Goal: Task Accomplishment & Management: Complete application form

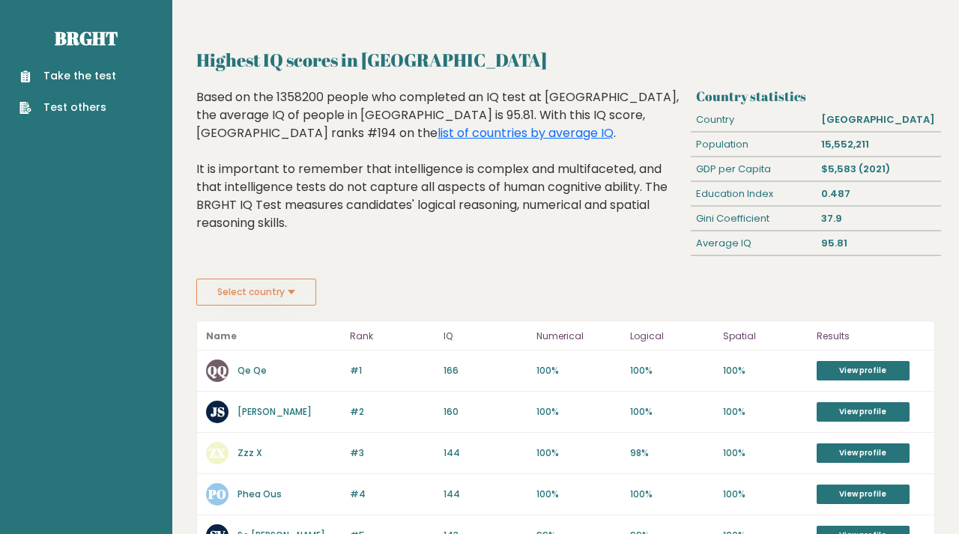
click at [71, 76] on link "Take the test" at bounding box center [67, 76] width 97 height 16
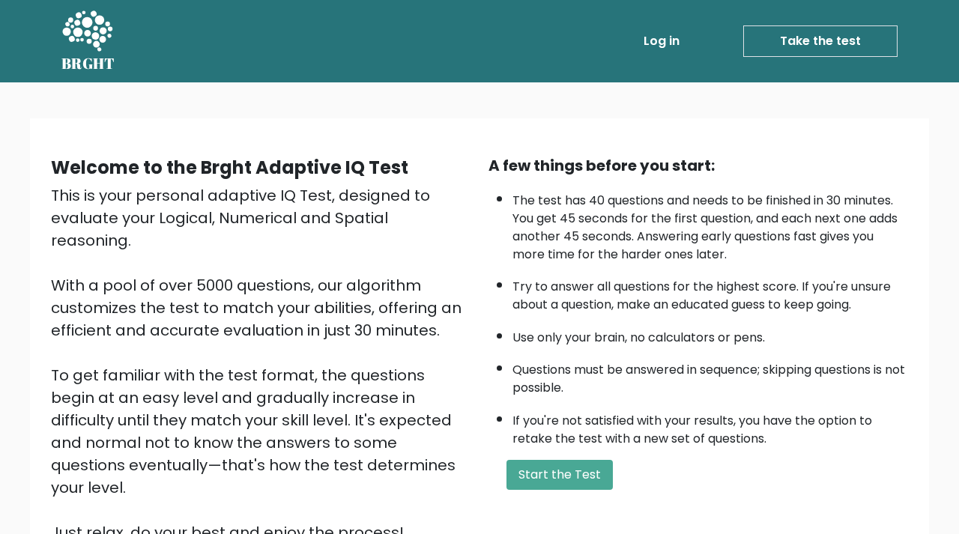
scroll to position [8, 0]
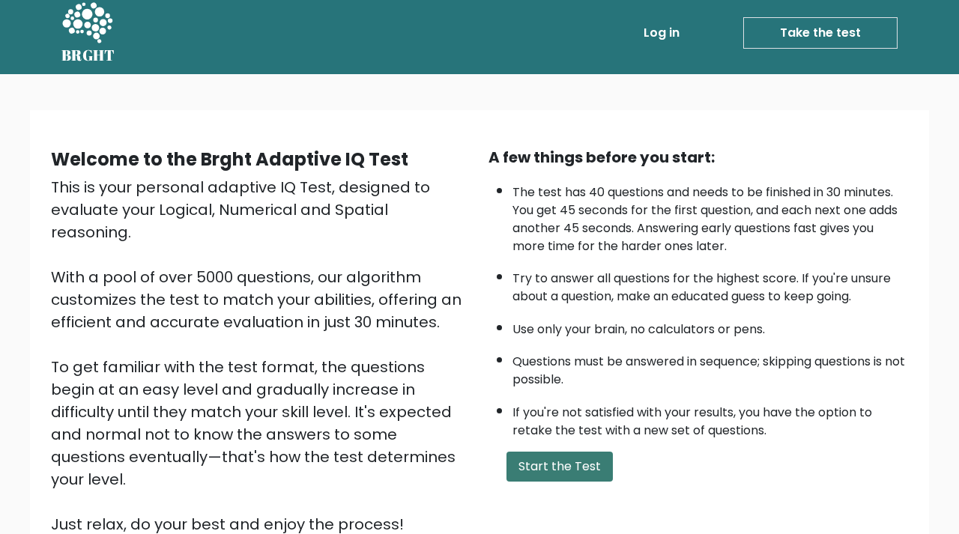
click at [550, 482] on button "Start the Test" at bounding box center [560, 467] width 106 height 30
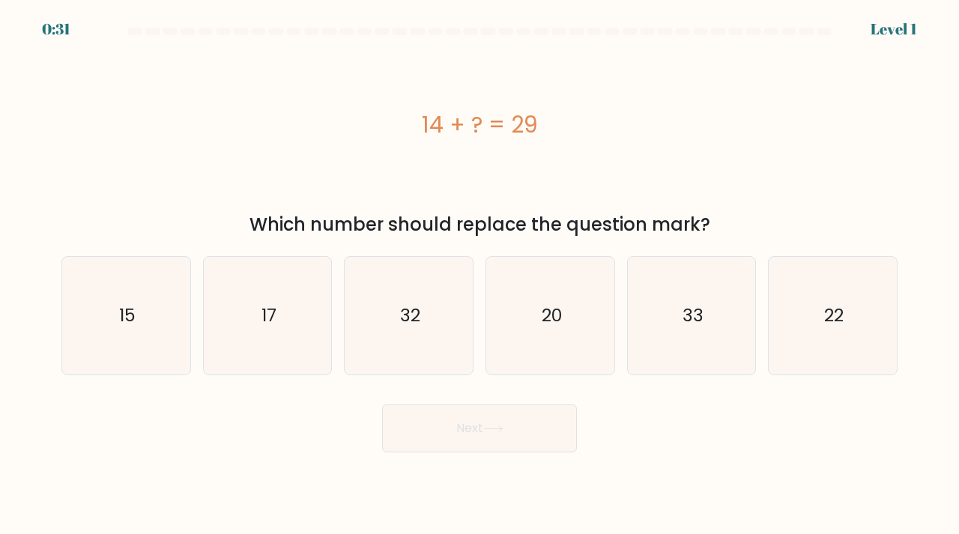
click at [37, 283] on form "a." at bounding box center [479, 240] width 959 height 425
click at [113, 295] on icon "15" at bounding box center [126, 316] width 118 height 118
click at [480, 275] on input "a. 15" at bounding box center [480, 271] width 1 height 7
radio input "true"
click at [457, 435] on button "Next" at bounding box center [479, 429] width 195 height 48
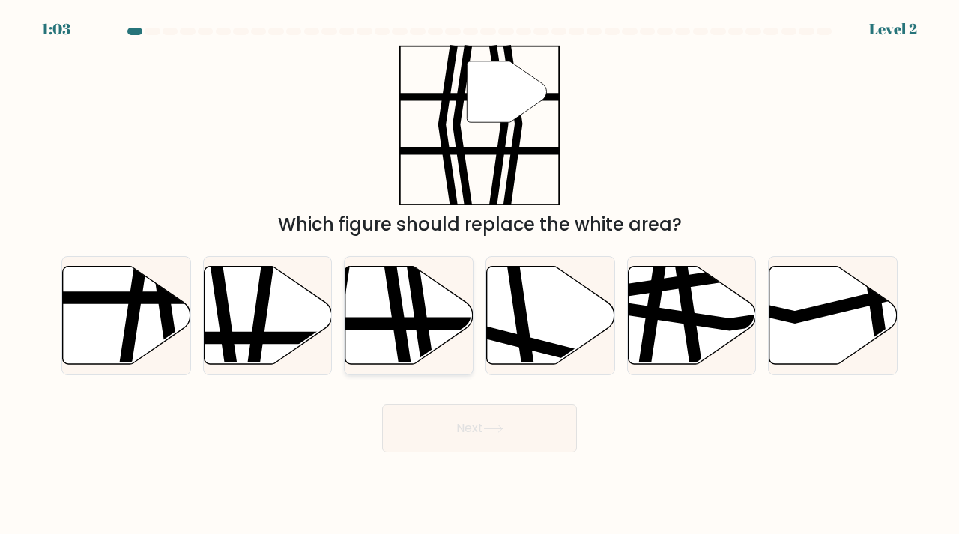
click at [422, 312] on icon at bounding box center [419, 370] width 19 height 258
click at [480, 275] on input "c." at bounding box center [480, 271] width 1 height 7
radio input "true"
click at [492, 438] on button "Next" at bounding box center [479, 429] width 195 height 48
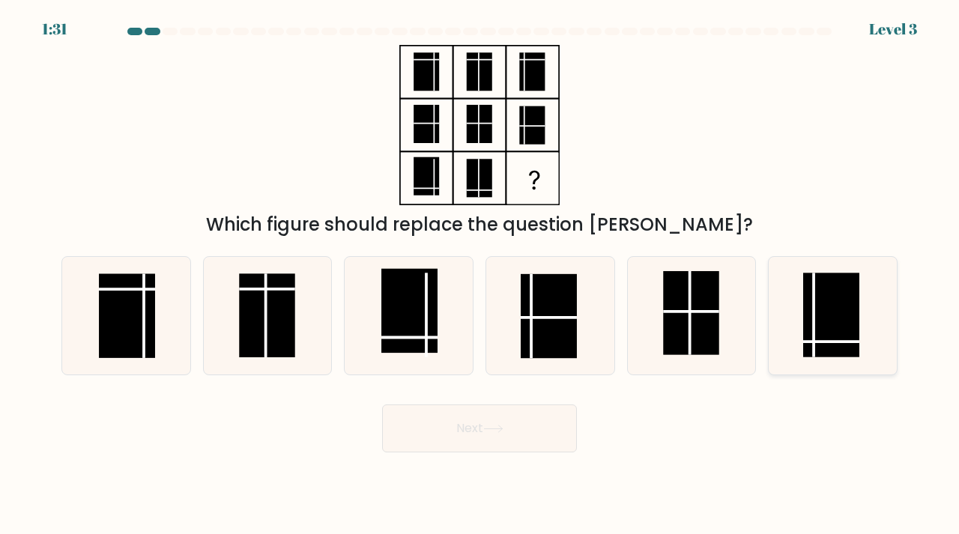
click at [819, 327] on rect at bounding box center [831, 315] width 56 height 84
click at [480, 275] on input "f." at bounding box center [480, 271] width 1 height 7
radio input "true"
click at [537, 431] on button "Next" at bounding box center [479, 429] width 195 height 48
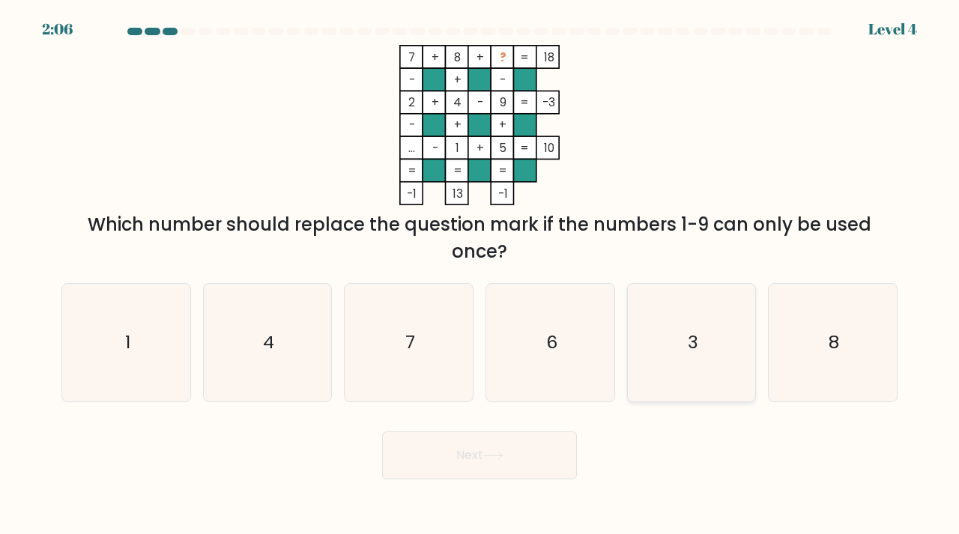
click at [676, 354] on icon "3" at bounding box center [692, 343] width 118 height 118
click at [480, 275] on input "e. 3" at bounding box center [480, 271] width 1 height 7
radio input "true"
click at [480, 447] on button "Next" at bounding box center [479, 456] width 195 height 48
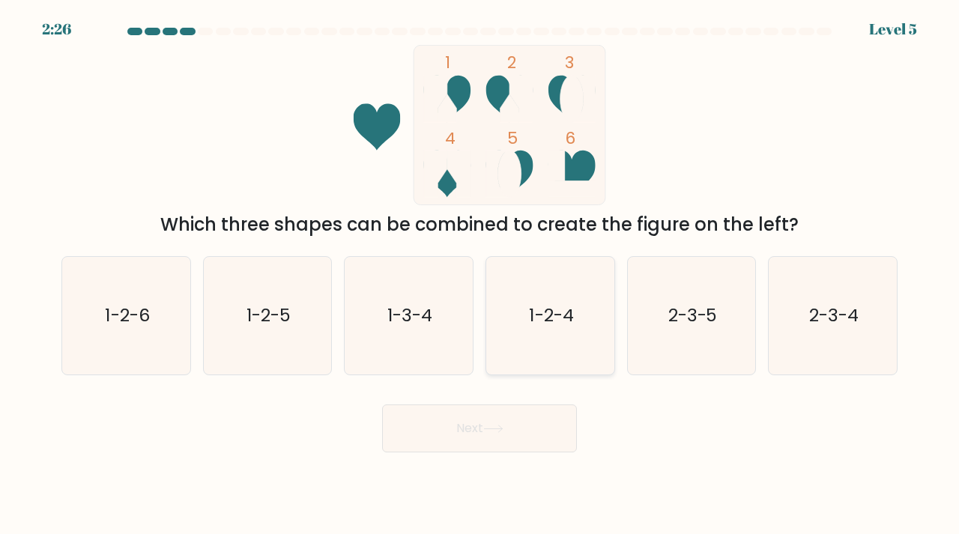
click at [582, 341] on icon "1-2-4" at bounding box center [551, 316] width 118 height 118
click at [480, 275] on input "d. 1-2-4" at bounding box center [480, 271] width 1 height 7
radio input "true"
click at [496, 426] on icon at bounding box center [493, 429] width 20 height 8
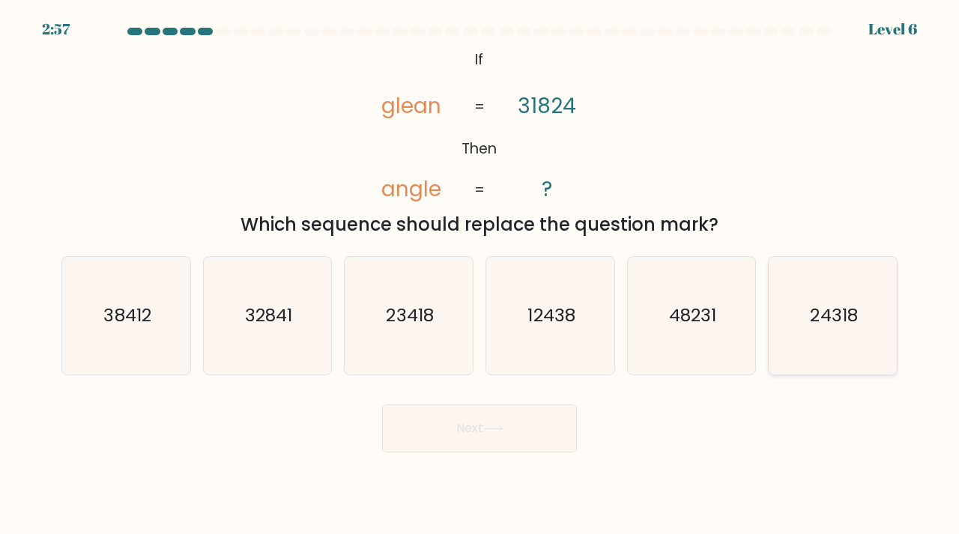
click at [853, 323] on text "24318" at bounding box center [834, 315] width 47 height 25
click at [480, 275] on input "f. 24318" at bounding box center [480, 271] width 1 height 7
radio input "true"
click at [492, 439] on button "Next" at bounding box center [479, 429] width 195 height 48
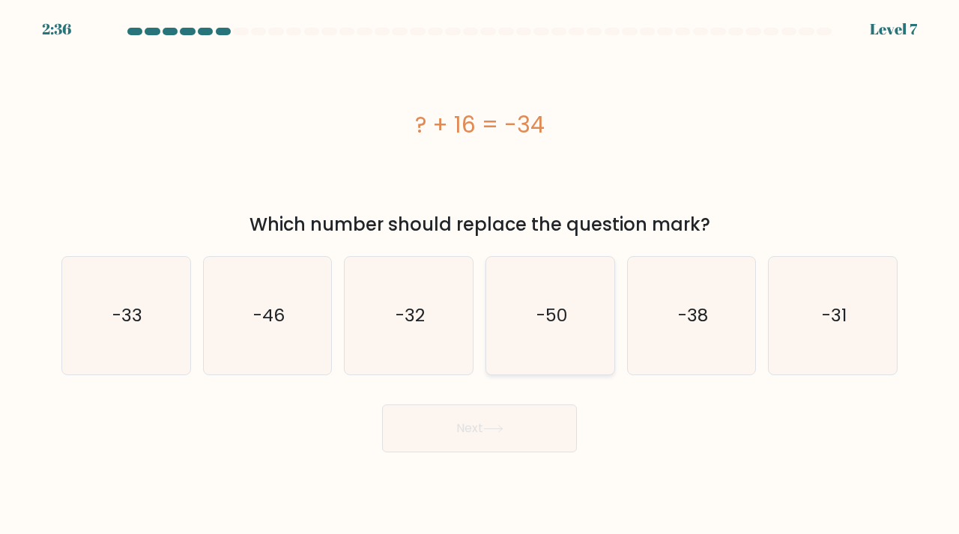
click at [549, 332] on icon "-50" at bounding box center [551, 316] width 118 height 118
click at [480, 275] on input "d. -50" at bounding box center [480, 271] width 1 height 7
radio input "true"
click at [467, 438] on button "Next" at bounding box center [479, 429] width 195 height 48
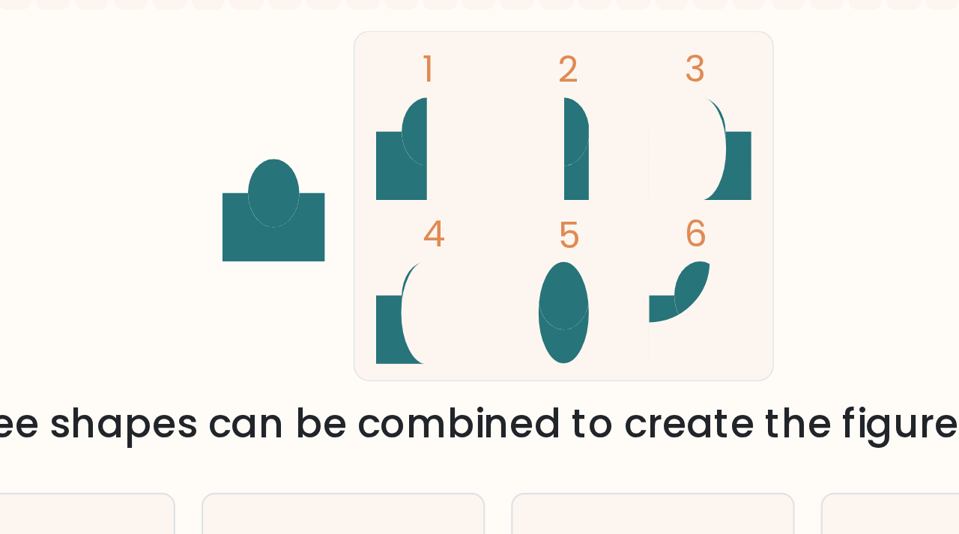
click at [447, 151] on icon at bounding box center [458, 174] width 23 height 47
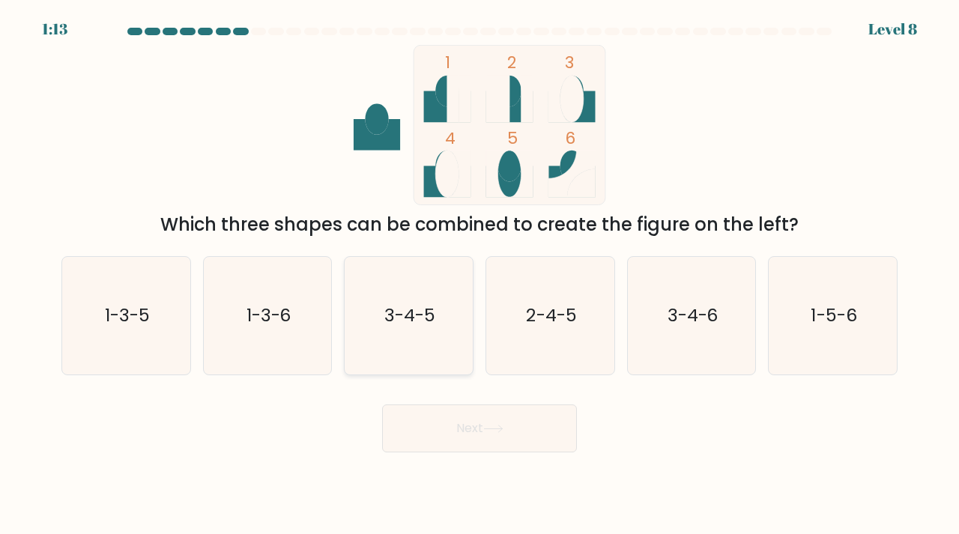
click at [438, 311] on icon "3-4-5" at bounding box center [409, 316] width 118 height 118
click at [480, 275] on input "c. 3-4-5" at bounding box center [480, 271] width 1 height 7
radio input "true"
click at [487, 414] on button "Next" at bounding box center [479, 429] width 195 height 48
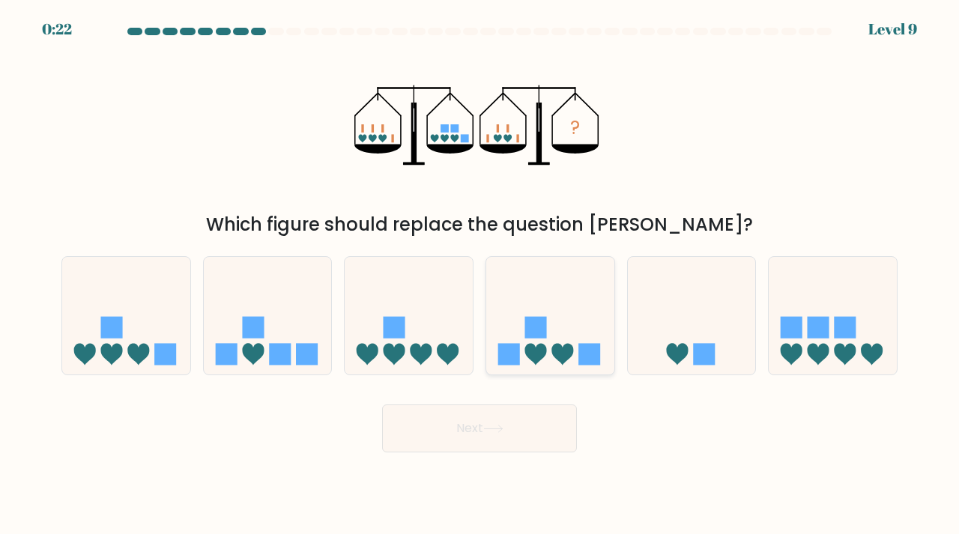
click at [561, 323] on icon at bounding box center [550, 316] width 128 height 106
click at [480, 275] on input "d." at bounding box center [480, 271] width 1 height 7
radio input "true"
click at [538, 417] on button "Next" at bounding box center [479, 429] width 195 height 48
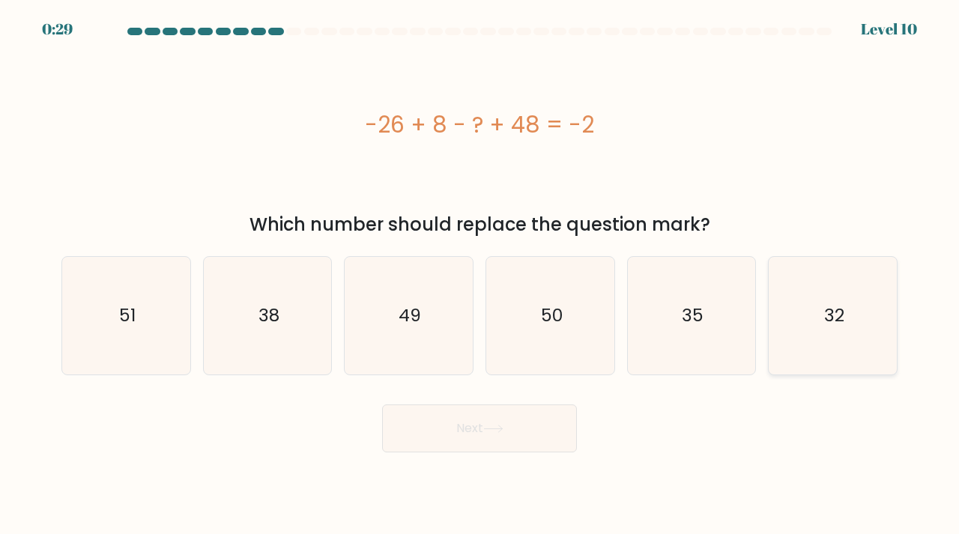
click at [844, 318] on text "32" at bounding box center [834, 315] width 20 height 25
click at [480, 275] on input "f. 32" at bounding box center [480, 271] width 1 height 7
radio input "true"
click at [494, 430] on icon at bounding box center [493, 429] width 20 height 8
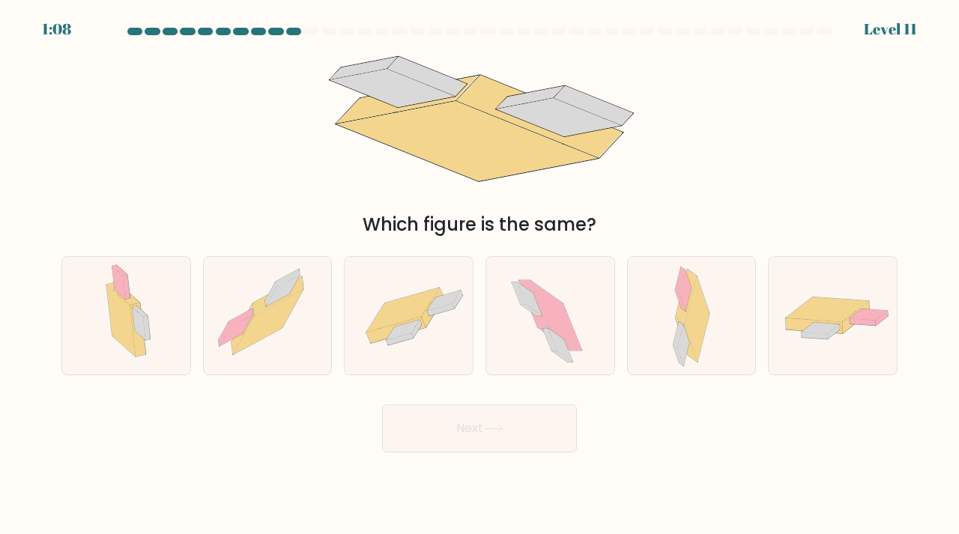
drag, startPoint x: 378, startPoint y: 224, endPoint x: 555, endPoint y: 224, distance: 176.9
click at [555, 224] on div "Which figure is the same?" at bounding box center [479, 224] width 818 height 27
drag, startPoint x: 626, startPoint y: 224, endPoint x: 512, endPoint y: 220, distance: 114.0
click at [512, 220] on div "Which figure is the same?" at bounding box center [479, 224] width 818 height 27
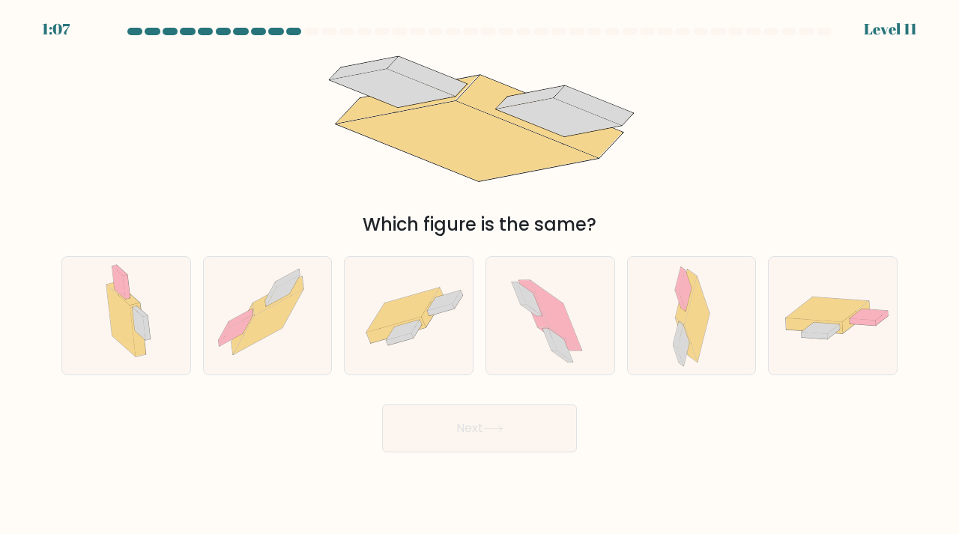
click at [518, 226] on div "Which figure is the same?" at bounding box center [479, 224] width 818 height 27
click at [420, 381] on form at bounding box center [479, 240] width 959 height 425
click at [420, 343] on icon at bounding box center [409, 315] width 128 height 88
click at [480, 275] on input "c." at bounding box center [480, 271] width 1 height 7
radio input "true"
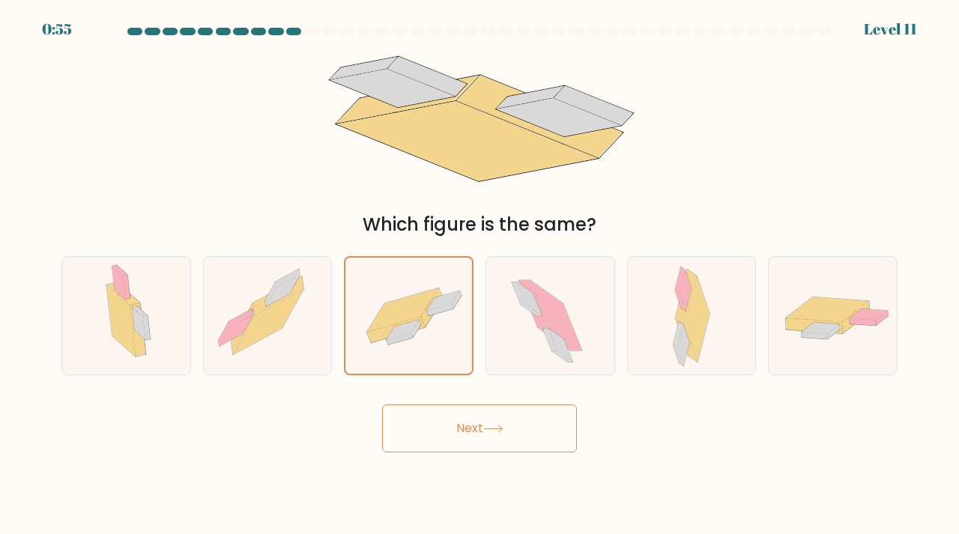
click at [493, 408] on button "Next" at bounding box center [479, 429] width 195 height 48
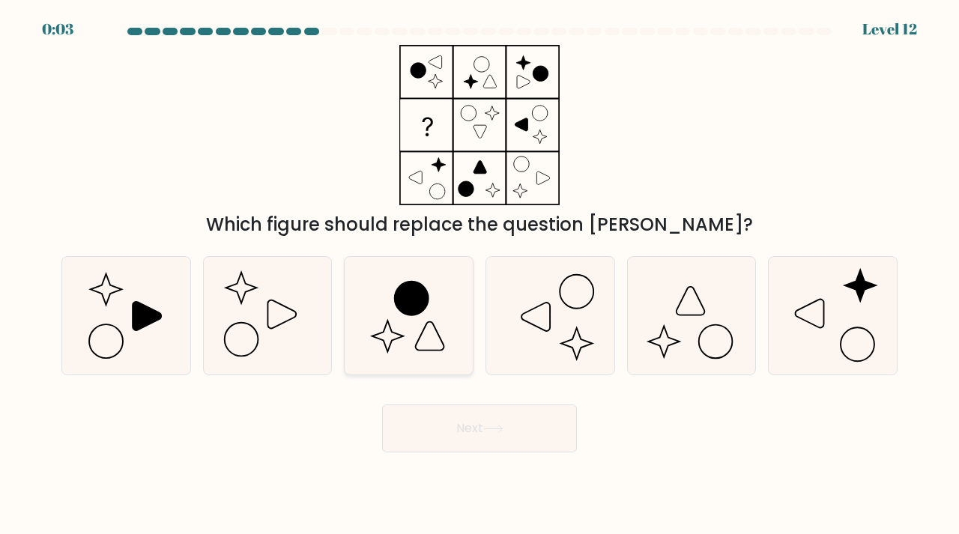
click at [405, 309] on icon at bounding box center [412, 299] width 34 height 34
click at [480, 275] on input "c." at bounding box center [480, 271] width 1 height 7
radio input "true"
click at [257, 327] on icon at bounding box center [268, 316] width 118 height 118
click at [480, 275] on input "b." at bounding box center [480, 271] width 1 height 7
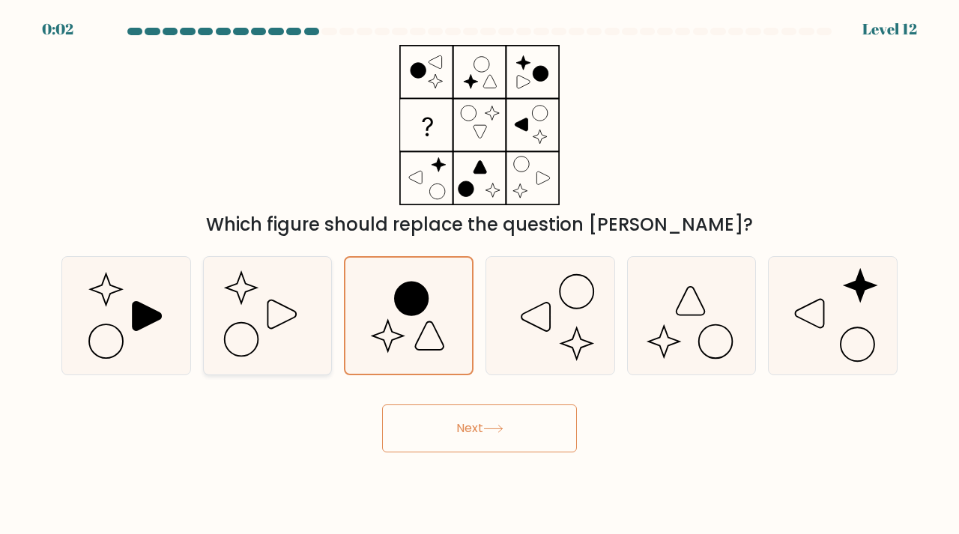
radio input "true"
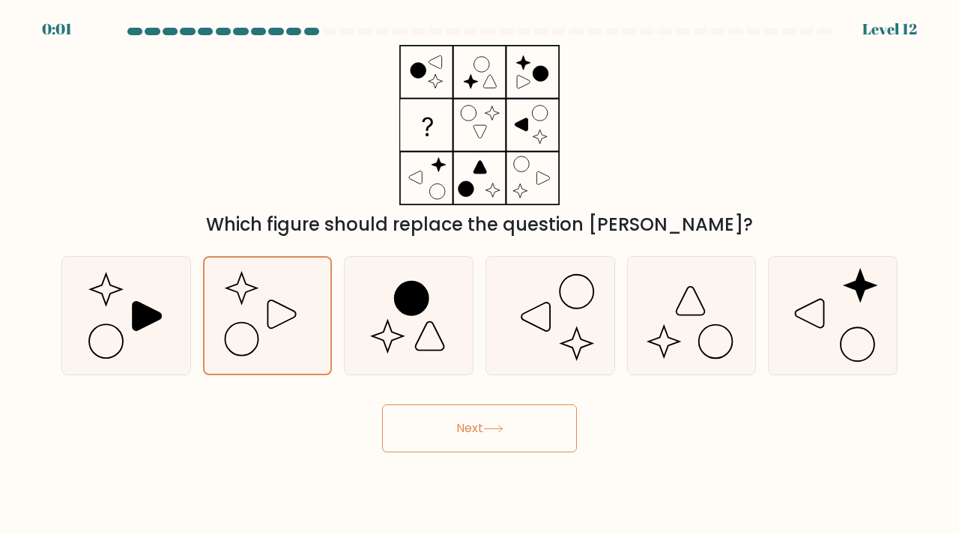
click at [459, 418] on button "Next" at bounding box center [479, 429] width 195 height 48
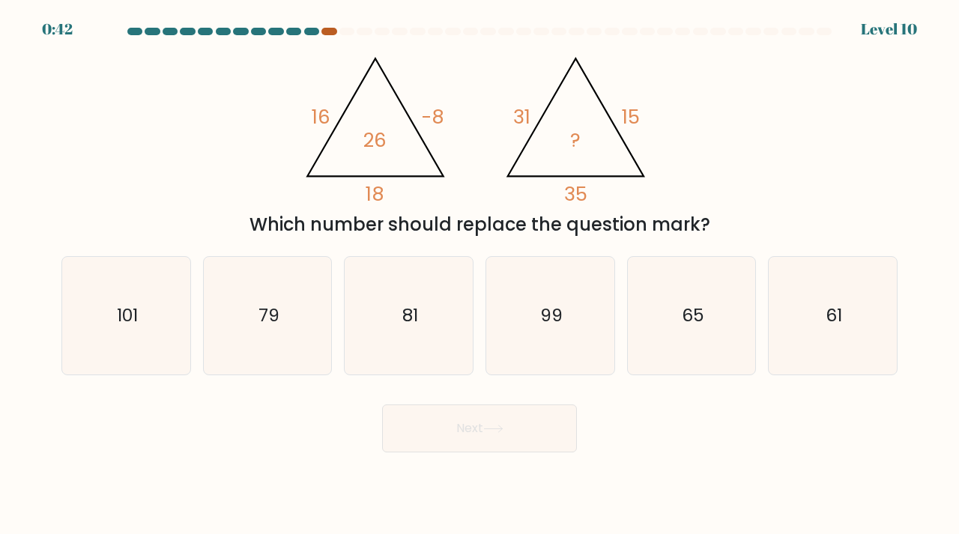
click at [326, 32] on div at bounding box center [328, 31] width 15 height 7
click at [790, 333] on icon "61" at bounding box center [833, 316] width 118 height 118
click at [480, 275] on input "f. 61" at bounding box center [480, 271] width 1 height 7
radio input "true"
click at [549, 421] on button "Next" at bounding box center [479, 429] width 195 height 48
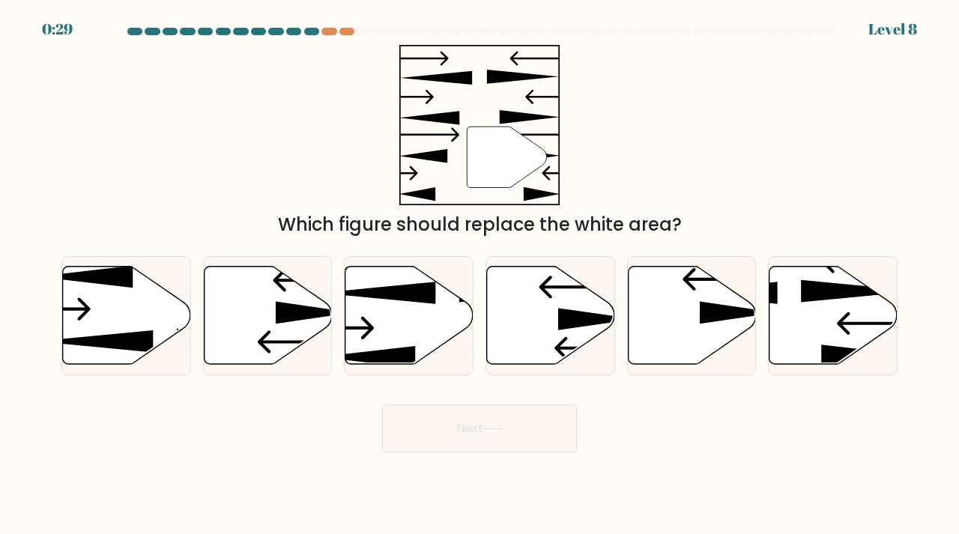
click at [900, 29] on div at bounding box center [479, 34] width 854 height 13
click at [579, 329] on icon at bounding box center [551, 315] width 128 height 98
click at [480, 275] on input "d." at bounding box center [480, 271] width 1 height 7
radio input "true"
click at [710, 326] on icon at bounding box center [692, 315] width 128 height 98
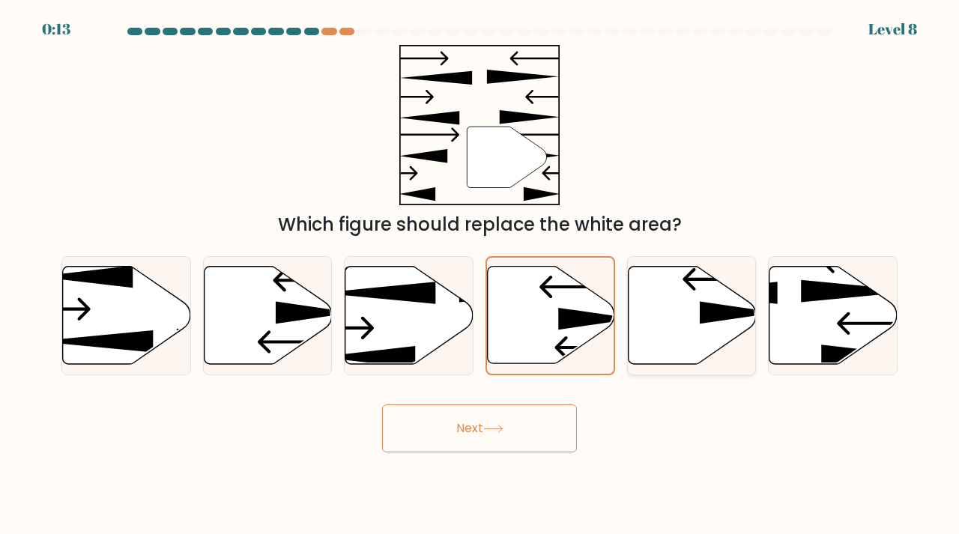
click at [480, 275] on input "e." at bounding box center [480, 271] width 1 height 7
radio input "true"
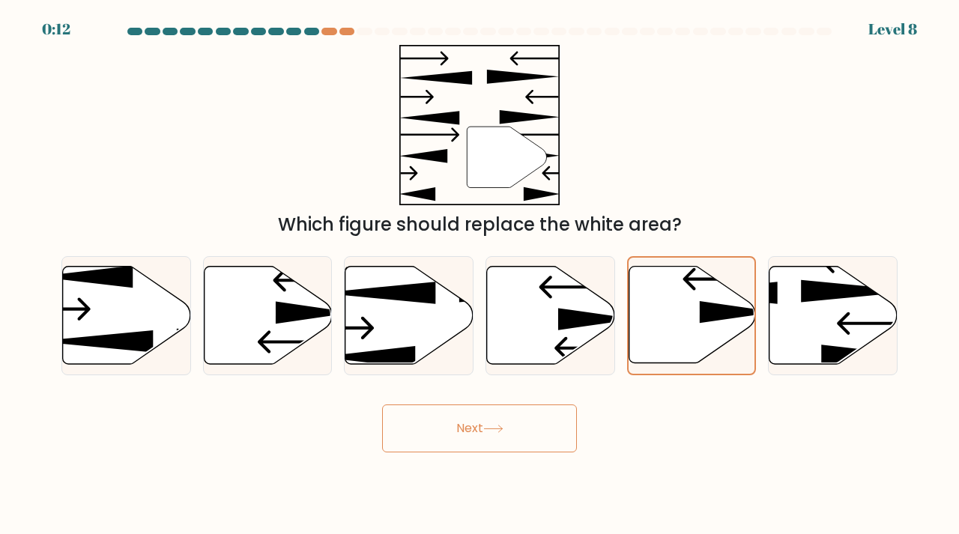
click at [502, 459] on body "0:12 Level 8" at bounding box center [479, 267] width 959 height 534
click at [504, 441] on button "Next" at bounding box center [479, 429] width 195 height 48
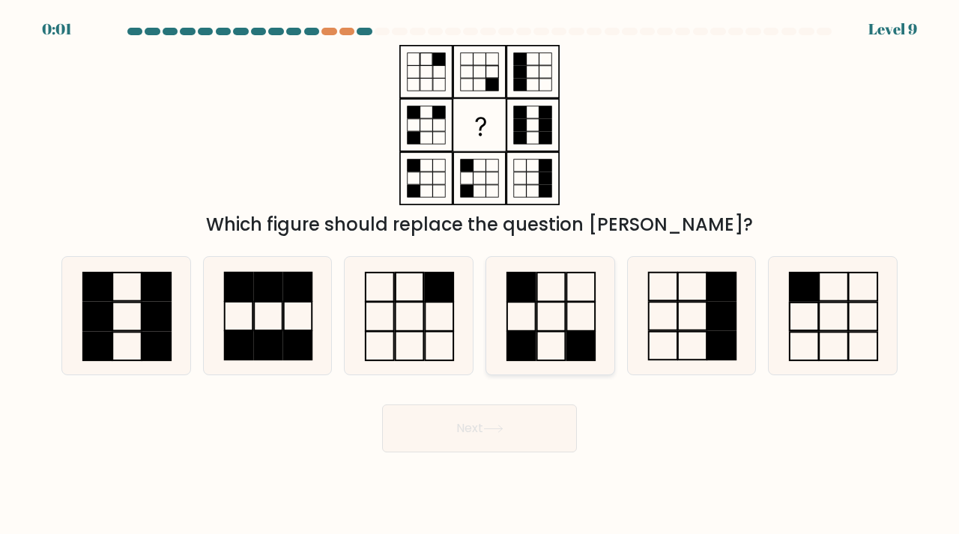
click at [543, 336] on icon at bounding box center [551, 316] width 118 height 118
click at [480, 275] on input "d." at bounding box center [480, 271] width 1 height 7
radio input "true"
click at [465, 432] on button "Next" at bounding box center [479, 429] width 195 height 48
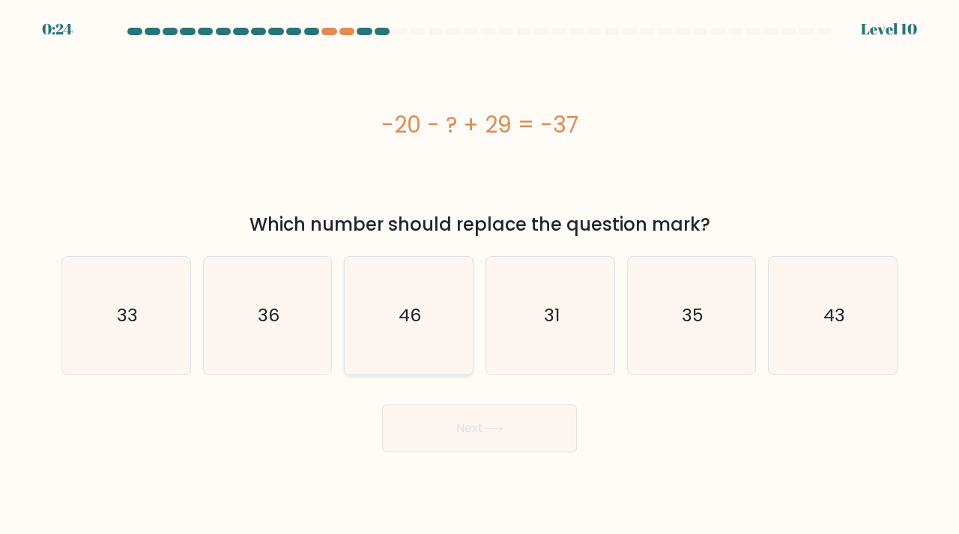
click at [401, 314] on text "46" at bounding box center [410, 315] width 22 height 25
click at [480, 275] on input "c. 46" at bounding box center [480, 271] width 1 height 7
radio input "true"
click at [454, 444] on button "Next" at bounding box center [479, 429] width 195 height 48
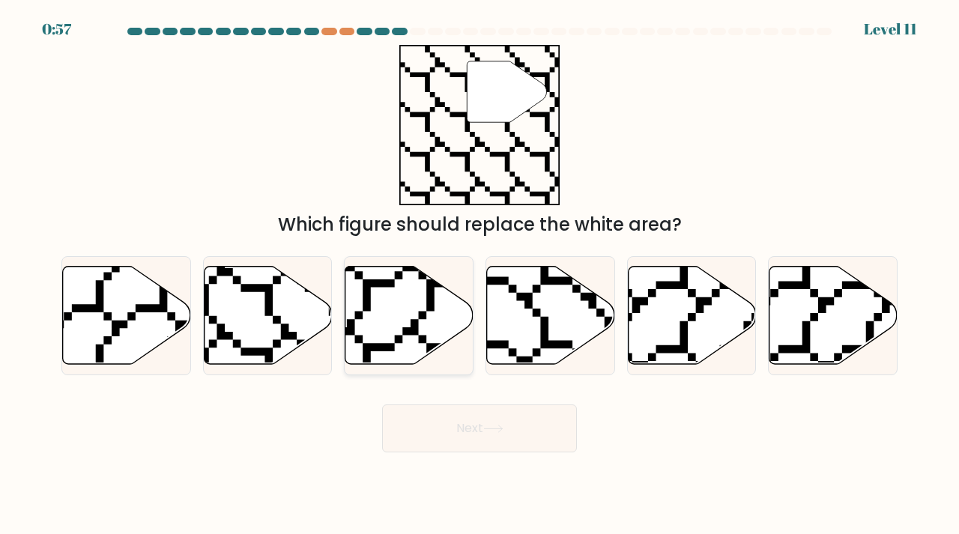
click at [414, 288] on icon at bounding box center [409, 315] width 128 height 98
click at [480, 275] on input "c." at bounding box center [480, 271] width 1 height 7
radio input "true"
click at [442, 435] on button "Next" at bounding box center [479, 429] width 195 height 48
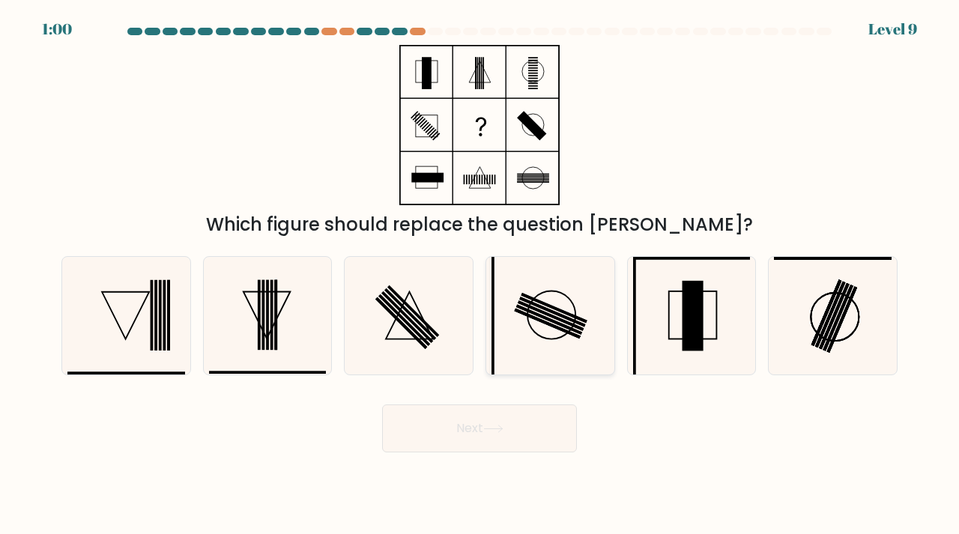
click at [560, 277] on icon at bounding box center [551, 316] width 118 height 118
click at [480, 275] on input "d." at bounding box center [480, 271] width 1 height 7
radio input "true"
click at [405, 336] on icon at bounding box center [409, 316] width 118 height 118
click at [480, 275] on input "c." at bounding box center [480, 271] width 1 height 7
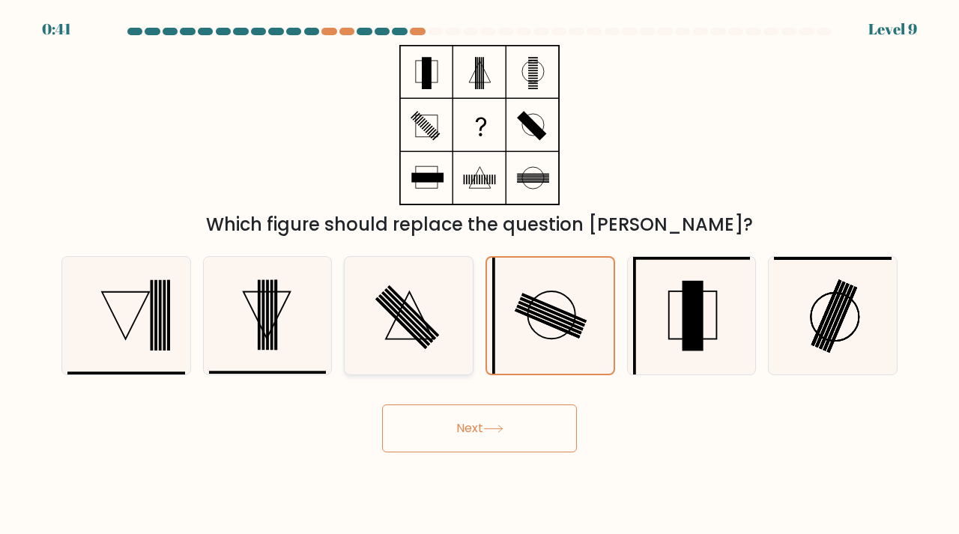
radio input "true"
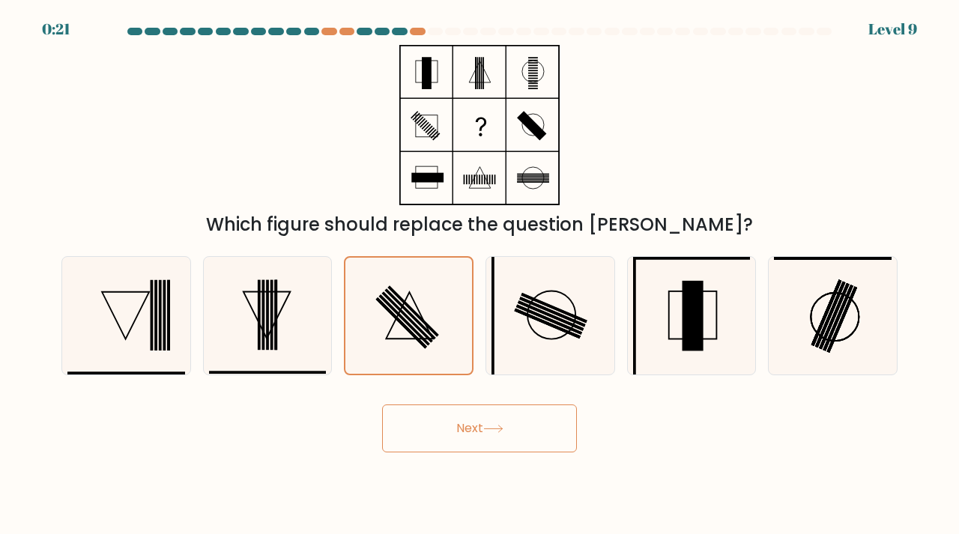
click at [468, 415] on button "Next" at bounding box center [479, 429] width 195 height 48
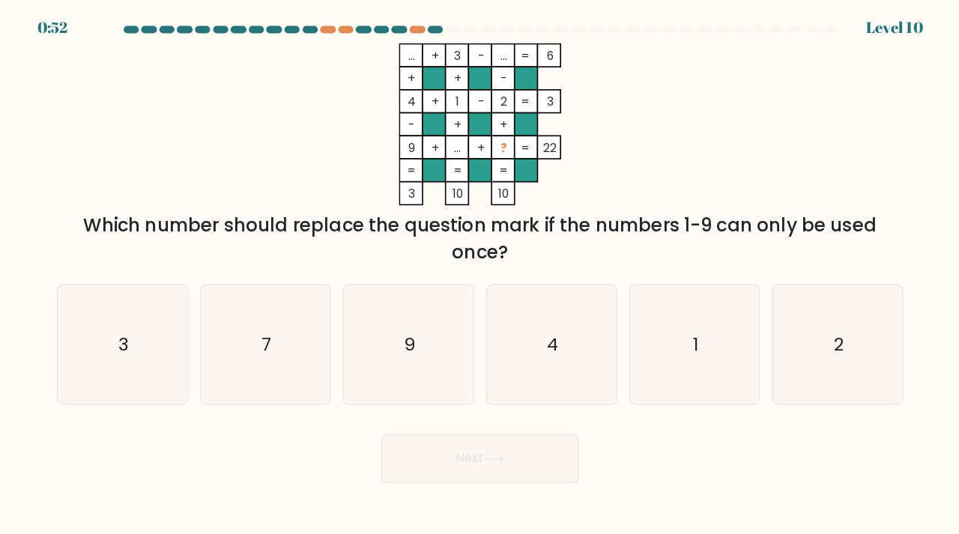
click at [500, 146] on tspan "?" at bounding box center [503, 148] width 7 height 16
click at [294, 372] on icon "7" at bounding box center [268, 343] width 118 height 118
click at [480, 275] on input "b. 7" at bounding box center [480, 271] width 1 height 7
radio input "true"
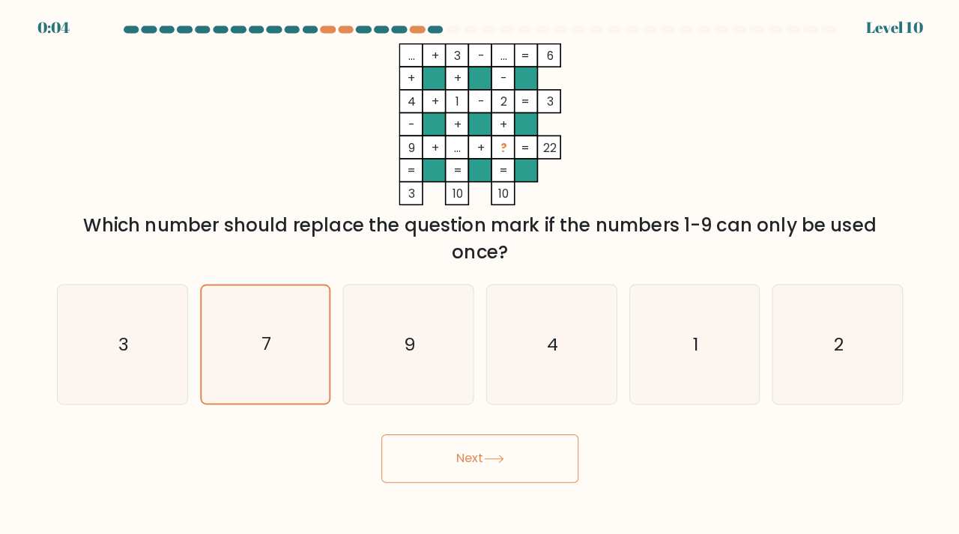
click at [568, 457] on button "Next" at bounding box center [479, 456] width 195 height 48
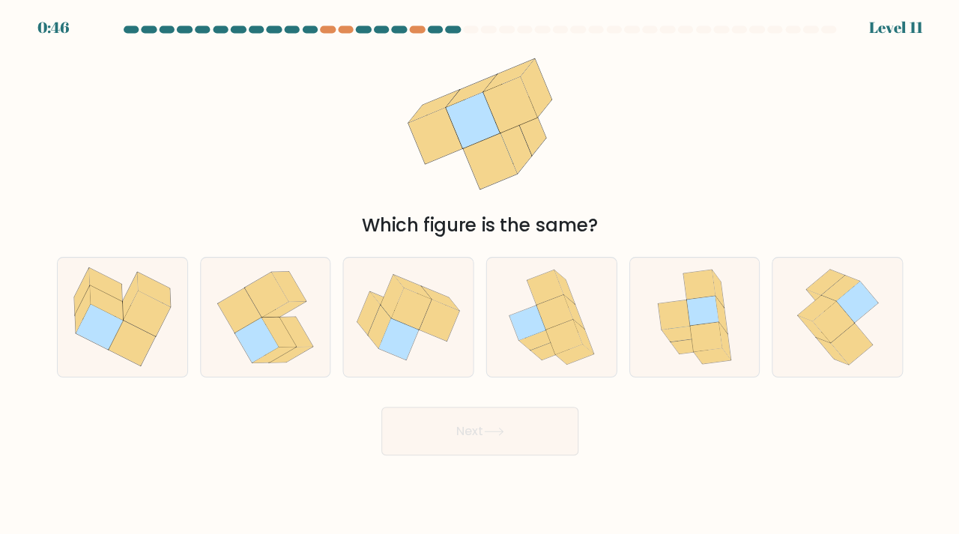
drag, startPoint x: 429, startPoint y: 233, endPoint x: 507, endPoint y: 233, distance: 77.9
click at [507, 233] on div "Which figure is the same?" at bounding box center [479, 224] width 818 height 27
click at [510, 232] on div "Which figure is the same?" at bounding box center [479, 224] width 818 height 27
click at [687, 324] on icon at bounding box center [702, 335] width 31 height 29
click at [480, 275] on input "e." at bounding box center [480, 271] width 1 height 7
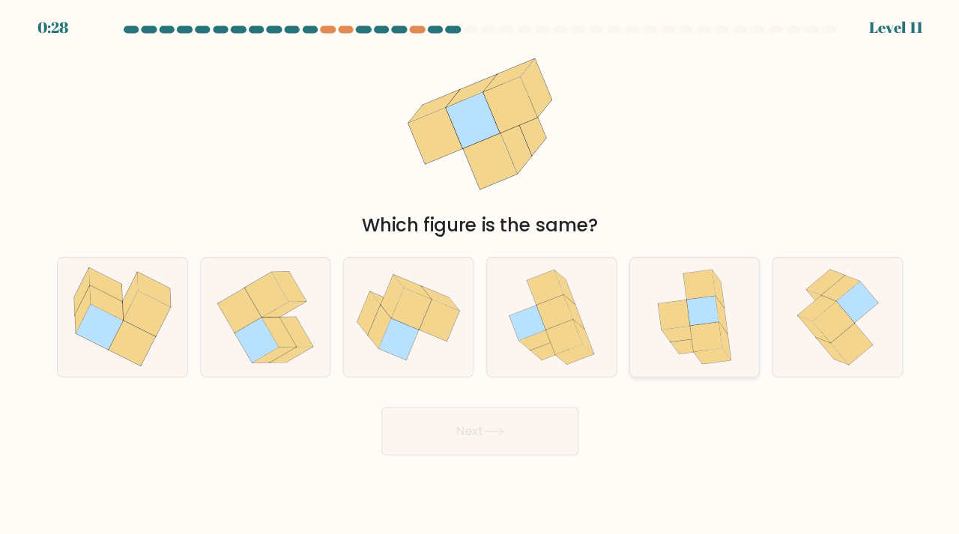
radio input "true"
click at [507, 410] on button "Next" at bounding box center [479, 429] width 195 height 48
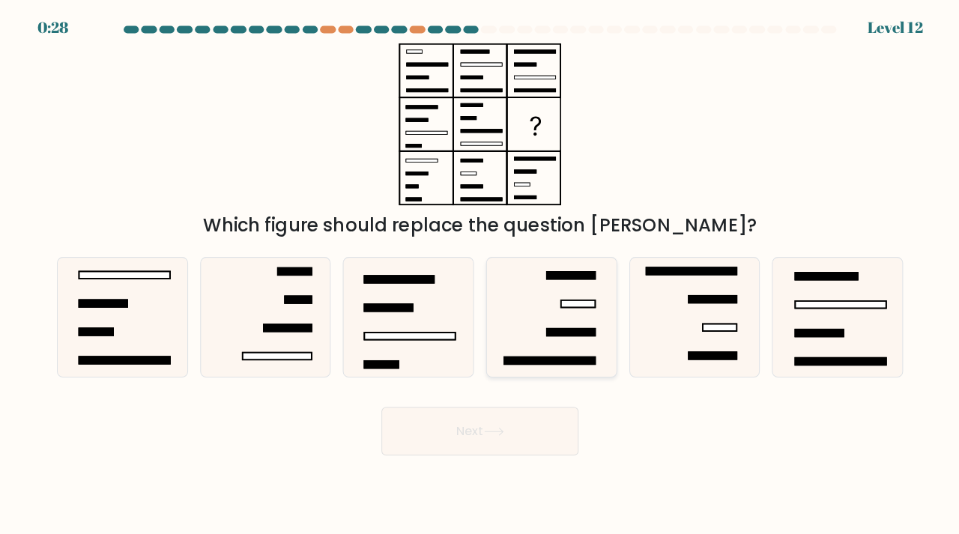
click at [586, 309] on icon at bounding box center [551, 316] width 118 height 118
click at [480, 275] on input "d." at bounding box center [480, 271] width 1 height 7
radio input "true"
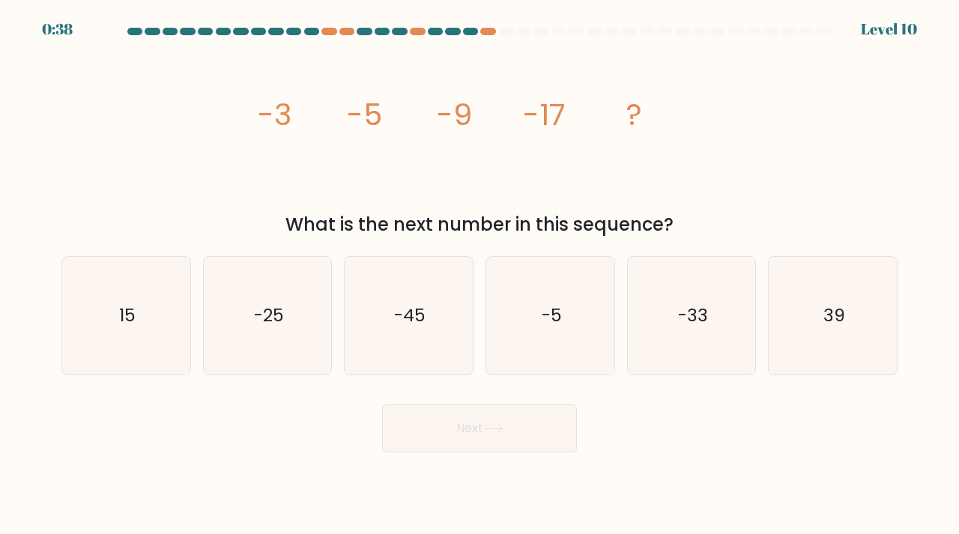
click at [489, 25] on div "0:38 Level 10" at bounding box center [479, 20] width 959 height 40
click at [489, 28] on div at bounding box center [487, 31] width 15 height 7
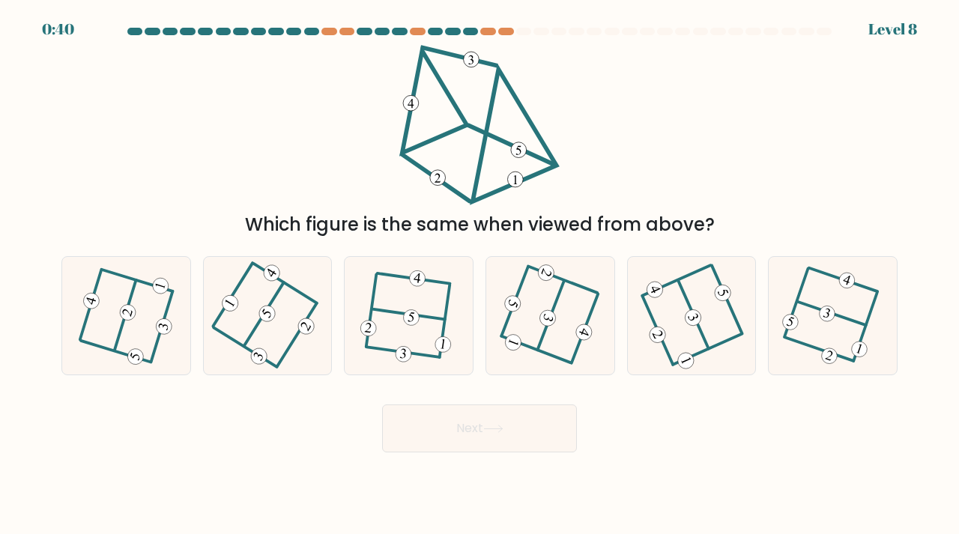
drag, startPoint x: 411, startPoint y: 96, endPoint x: 462, endPoint y: 131, distance: 62.6
click at [462, 131] on icon at bounding box center [479, 125] width 160 height 160
click at [522, 154] on 105_5 at bounding box center [519, 150] width 16 height 16
click at [161, 353] on icon at bounding box center [125, 316] width 91 height 94
click at [480, 275] on input "a." at bounding box center [480, 271] width 1 height 7
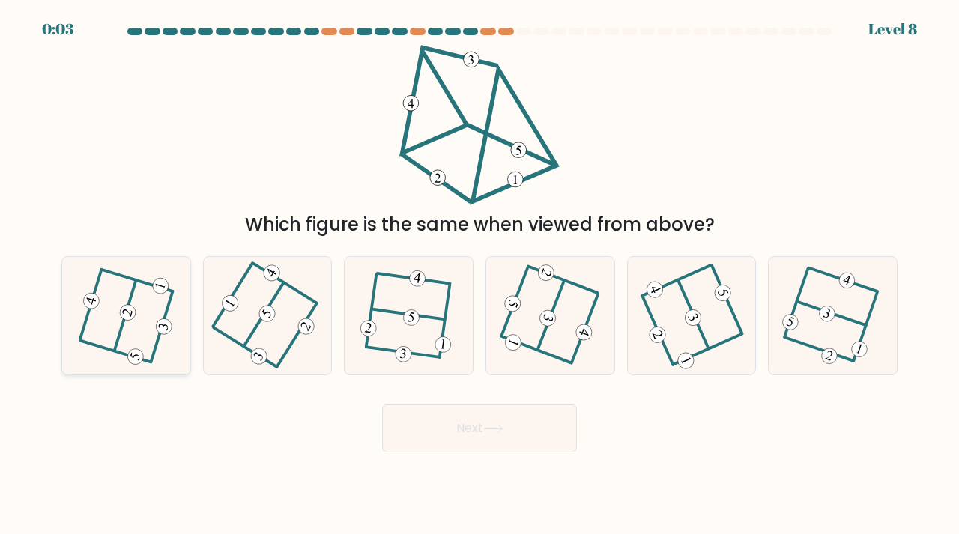
radio input "true"
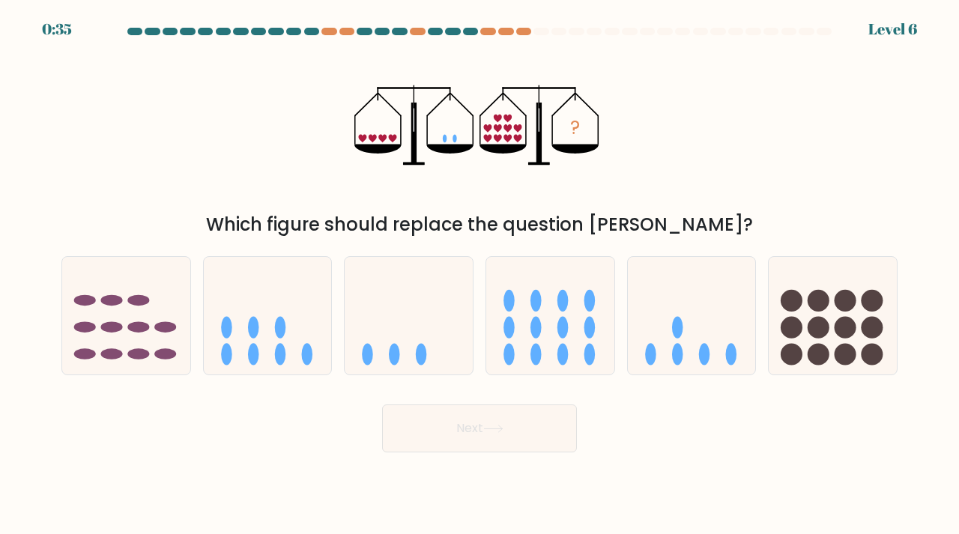
click at [512, 138] on icon at bounding box center [508, 138] width 8 height 8
click at [686, 359] on icon at bounding box center [692, 316] width 128 height 106
click at [480, 275] on input "e." at bounding box center [480, 271] width 1 height 7
radio input "true"
click at [501, 443] on button "Next" at bounding box center [479, 429] width 195 height 48
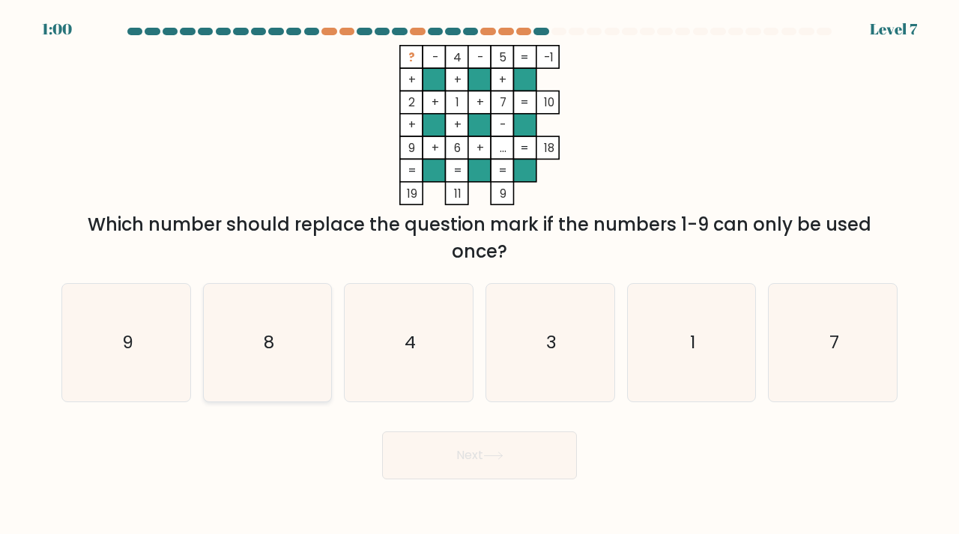
click at [231, 327] on icon "8" at bounding box center [268, 343] width 118 height 118
click at [480, 275] on input "b. 8" at bounding box center [480, 271] width 1 height 7
radio input "true"
click at [512, 457] on button "Next" at bounding box center [479, 456] width 195 height 48
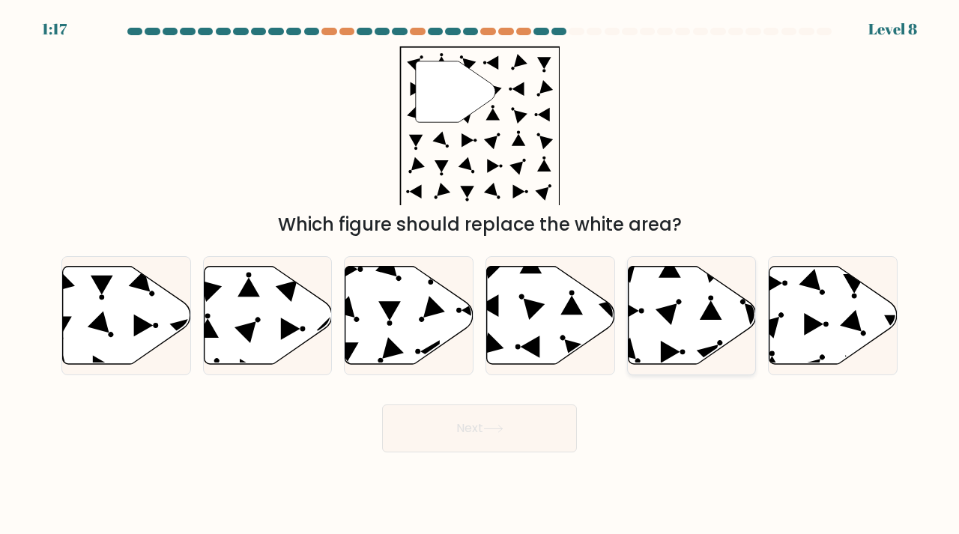
click at [705, 330] on icon at bounding box center [692, 315] width 128 height 98
click at [480, 275] on input "e." at bounding box center [480, 271] width 1 height 7
radio input "true"
click at [449, 438] on button "Next" at bounding box center [479, 429] width 195 height 48
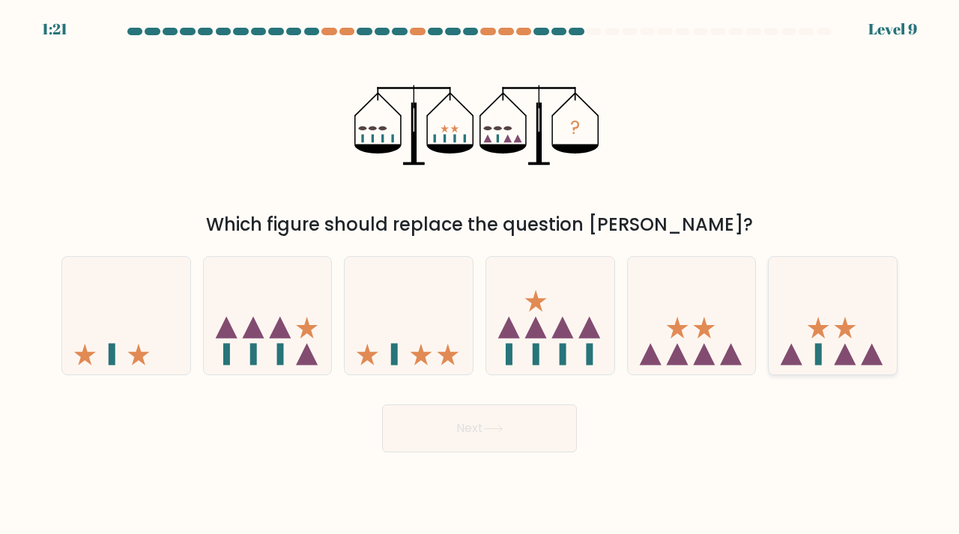
click at [860, 356] on icon at bounding box center [833, 316] width 128 height 106
click at [480, 275] on input "f." at bounding box center [480, 271] width 1 height 7
radio input "true"
click at [552, 455] on body "1:21 Level 9" at bounding box center [479, 267] width 959 height 534
click at [549, 450] on button "Next" at bounding box center [479, 429] width 195 height 48
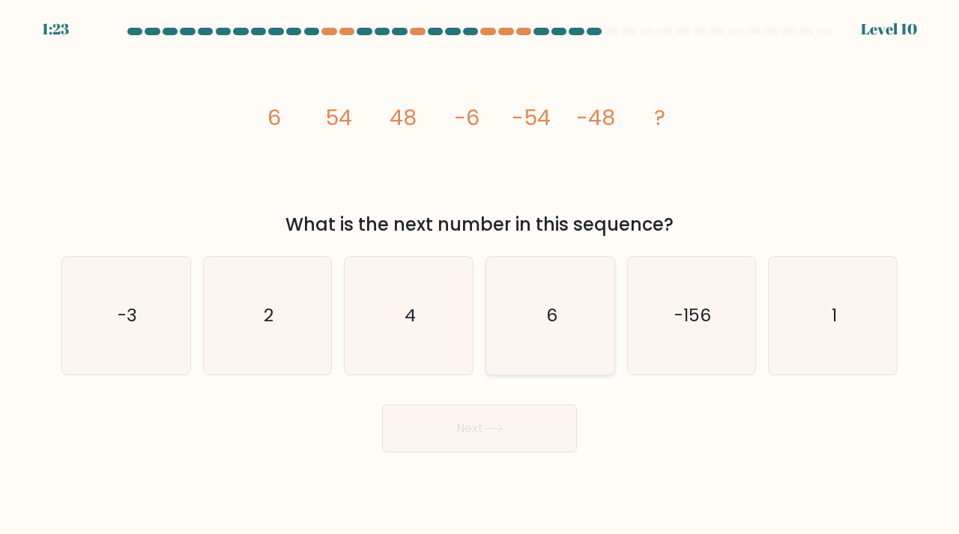
click at [590, 345] on icon "6" at bounding box center [551, 316] width 118 height 118
click at [480, 275] on input "d. 6" at bounding box center [480, 271] width 1 height 7
radio input "true"
click at [543, 426] on button "Next" at bounding box center [479, 429] width 195 height 48
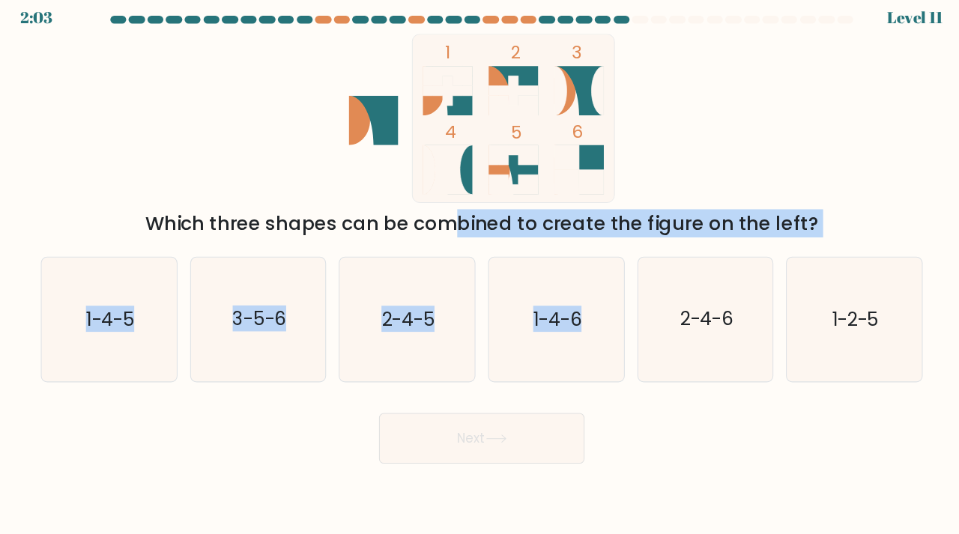
drag, startPoint x: 292, startPoint y: 206, endPoint x: 675, endPoint y: 232, distance: 383.8
click at [675, 232] on form at bounding box center [479, 240] width 959 height 425
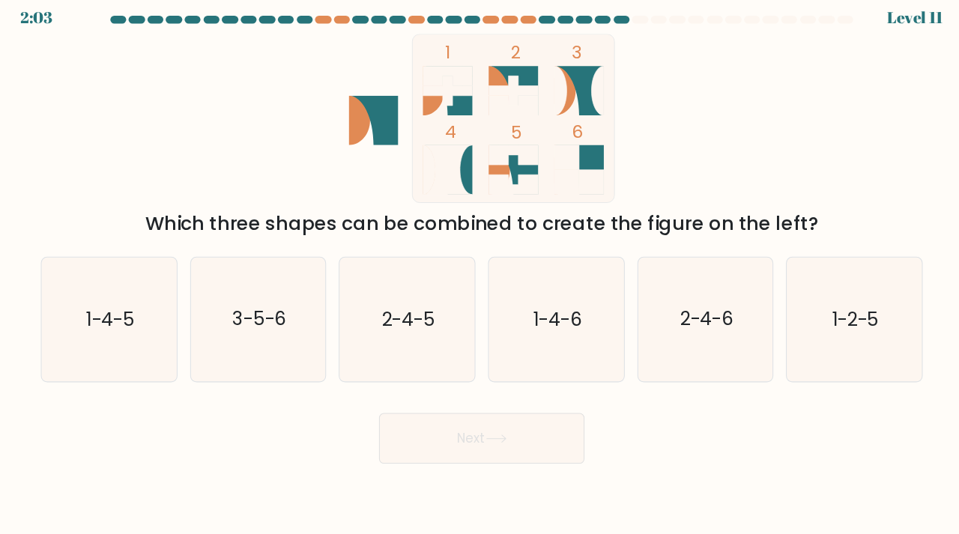
click at [675, 244] on div "a. 1-4-5 b. 3-5-6 c. 2-4-5 d. 1-4-6" at bounding box center [479, 309] width 848 height 131
click at [707, 293] on icon "2-4-6" at bounding box center [692, 316] width 118 height 118
click at [480, 275] on input "e. 2-4-6" at bounding box center [480, 271] width 1 height 7
radio input "true"
click at [384, 414] on button "Next" at bounding box center [479, 429] width 195 height 48
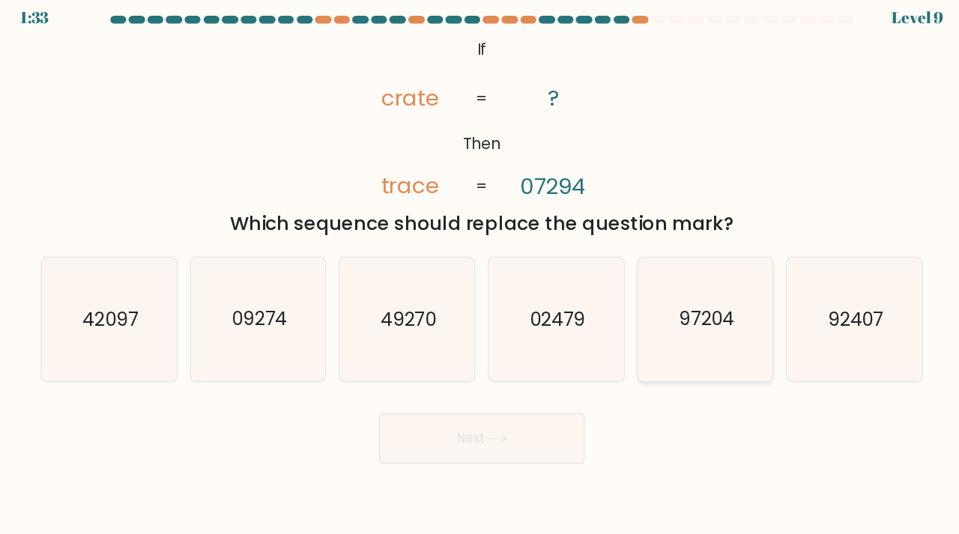
click at [643, 315] on icon "97204" at bounding box center [692, 316] width 118 height 118
click at [480, 275] on input "e. 97204" at bounding box center [480, 271] width 1 height 7
radio input "true"
click at [457, 432] on button "Next" at bounding box center [479, 429] width 195 height 48
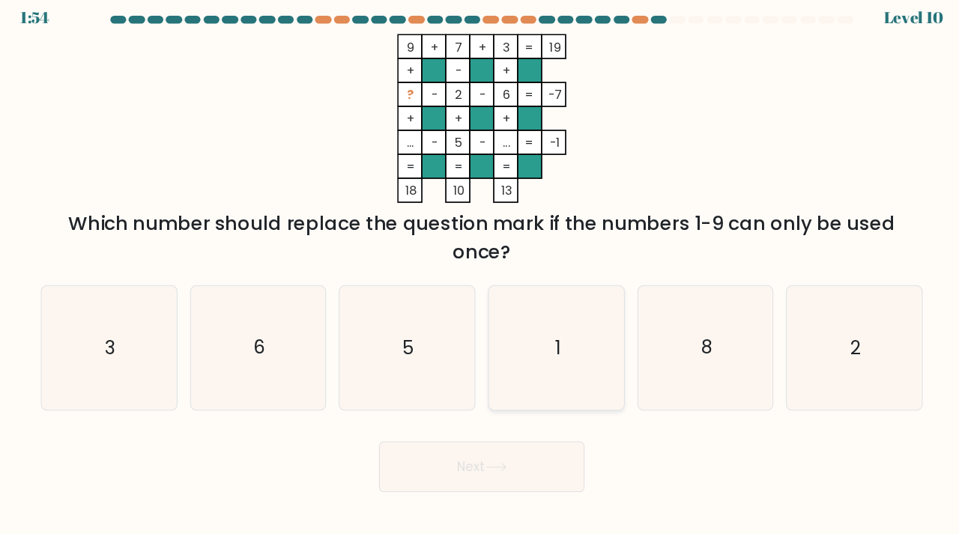
click at [538, 294] on icon "1" at bounding box center [551, 343] width 118 height 118
click at [480, 275] on input "d. 1" at bounding box center [480, 271] width 1 height 7
radio input "true"
click at [483, 452] on icon at bounding box center [493, 456] width 20 height 8
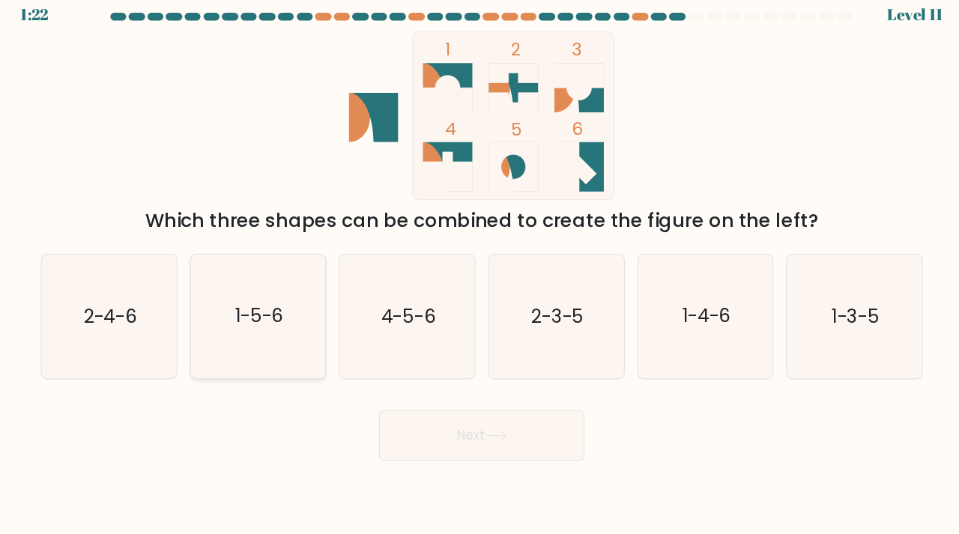
click at [237, 315] on icon "1-5-6" at bounding box center [268, 316] width 118 height 118
click at [480, 275] on input "b. 1-5-6" at bounding box center [480, 271] width 1 height 7
radio input "true"
click at [833, 303] on text "1-3-5" at bounding box center [834, 315] width 45 height 25
click at [480, 275] on input "f. 1-3-5" at bounding box center [480, 271] width 1 height 7
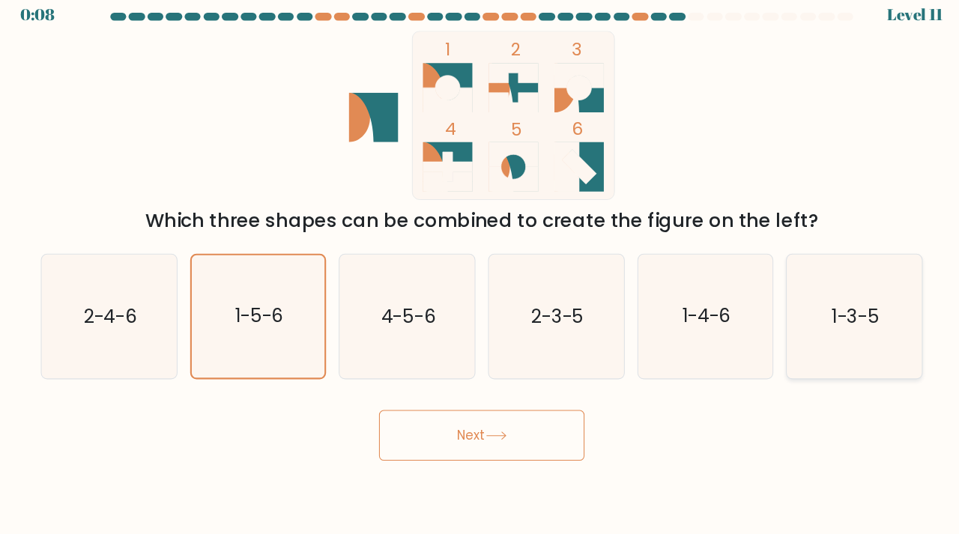
radio input "true"
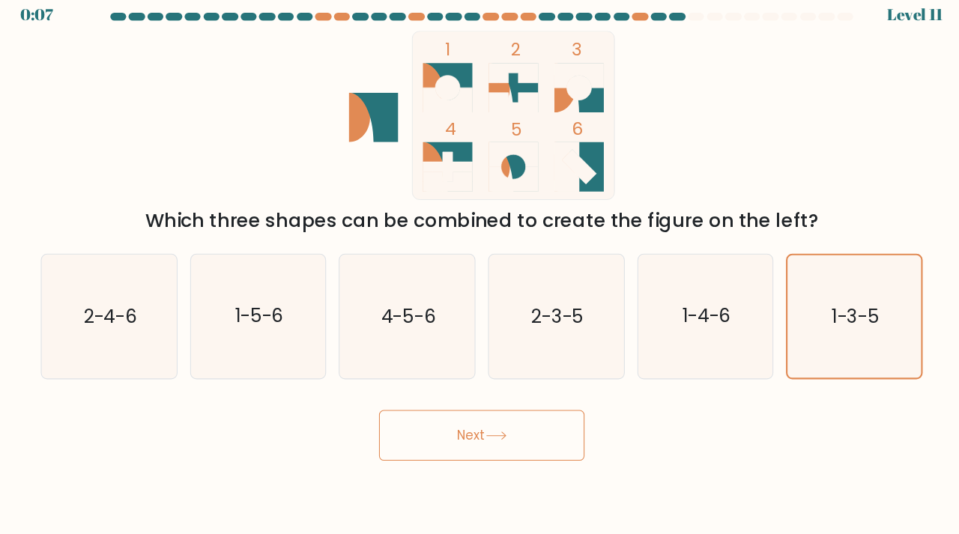
click at [504, 405] on button "Next" at bounding box center [479, 429] width 195 height 48
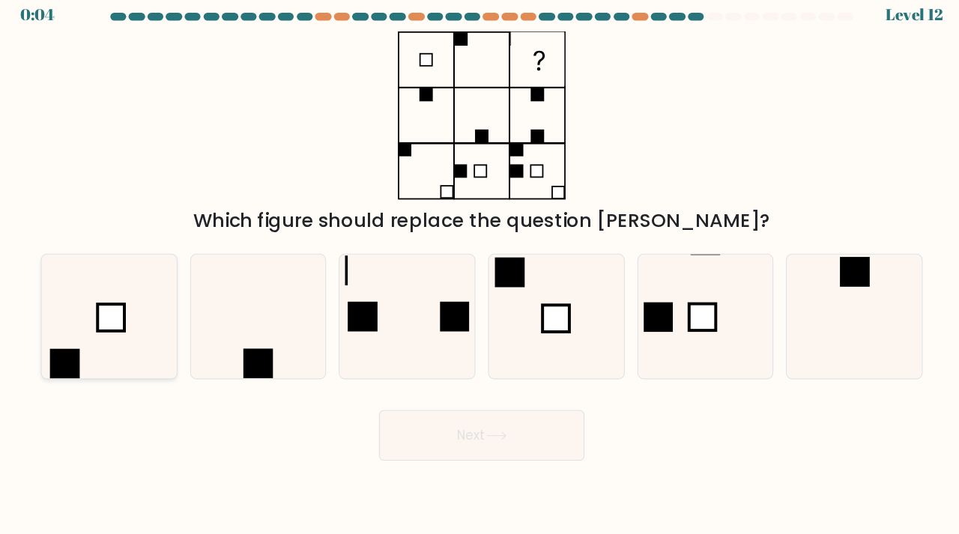
click at [115, 304] on rect at bounding box center [127, 316] width 25 height 25
click at [480, 275] on input "a." at bounding box center [480, 271] width 1 height 7
radio input "true"
click at [438, 432] on button "Next" at bounding box center [479, 429] width 195 height 48
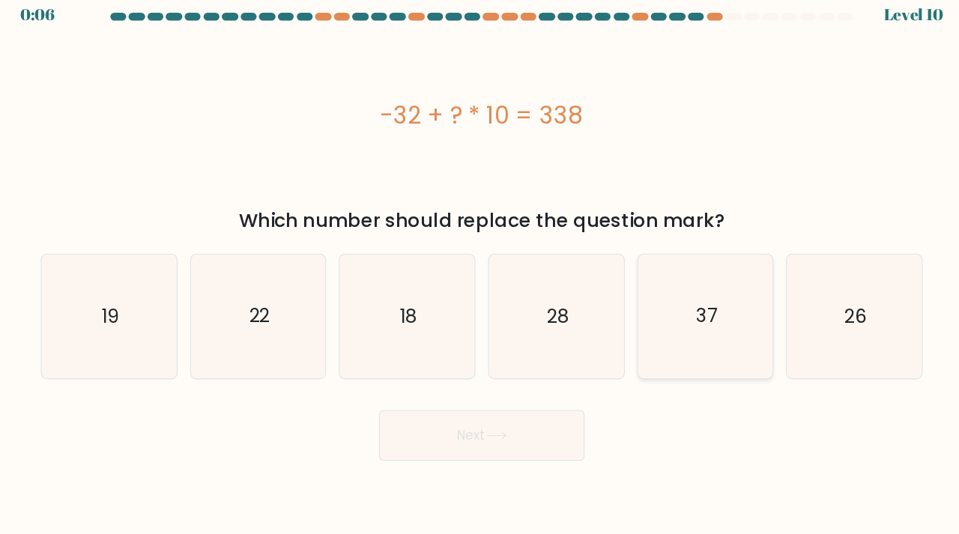
click at [650, 309] on icon "37" at bounding box center [692, 316] width 118 height 118
click at [480, 275] on input "e. 37" at bounding box center [480, 271] width 1 height 7
radio input "true"
click at [461, 425] on button "Next" at bounding box center [479, 429] width 195 height 48
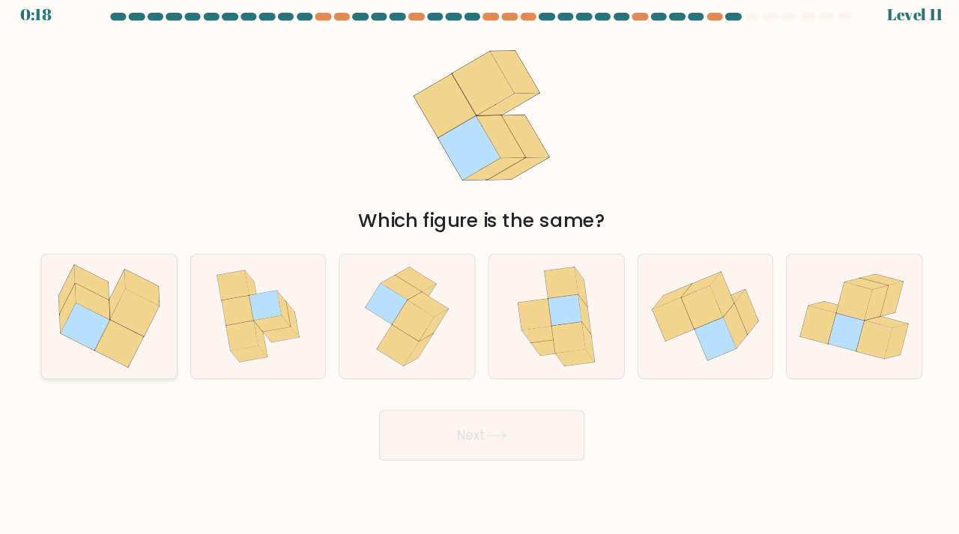
click at [80, 303] on icon at bounding box center [103, 325] width 46 height 45
click at [480, 275] on input "a." at bounding box center [480, 271] width 1 height 7
radio input "true"
click at [408, 408] on button "Next" at bounding box center [479, 429] width 195 height 48
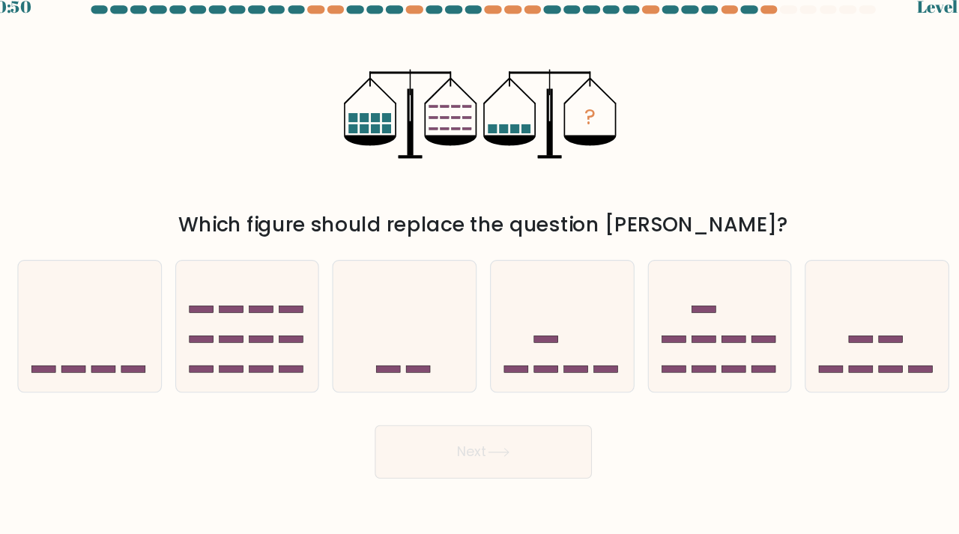
click at [418, 213] on div "Which figure should replace the question mark?" at bounding box center [479, 224] width 818 height 27
click at [97, 321] on icon at bounding box center [126, 316] width 128 height 106
click at [480, 275] on input "a." at bounding box center [480, 271] width 1 height 7
radio input "true"
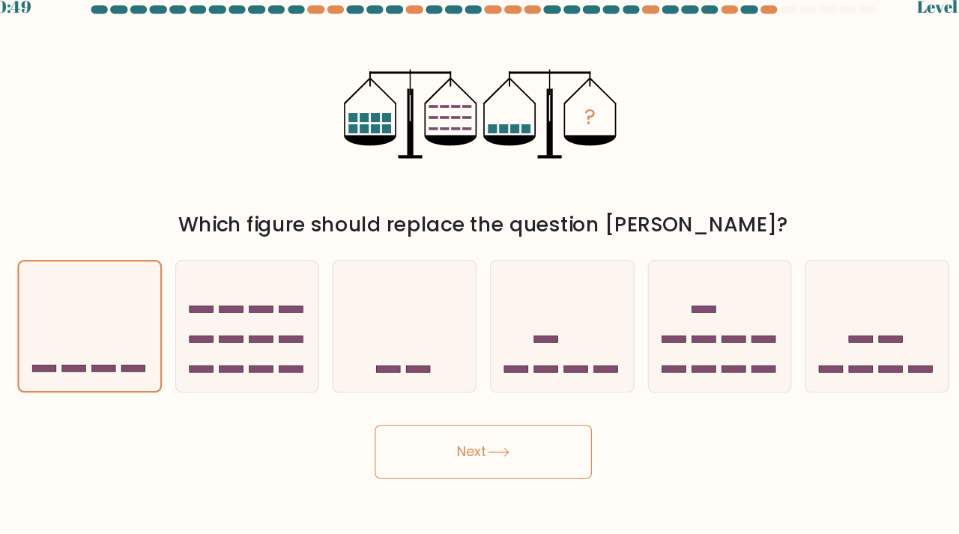
click at [429, 405] on button "Next" at bounding box center [479, 429] width 195 height 48
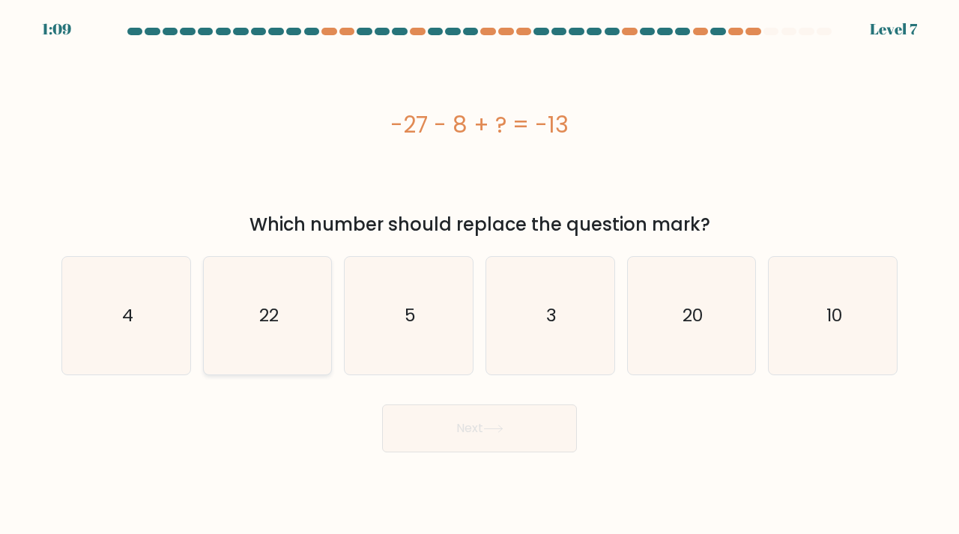
click at [288, 327] on icon "22" at bounding box center [268, 316] width 118 height 118
click at [480, 275] on input "b. 22" at bounding box center [480, 271] width 1 height 7
radio input "true"
click at [507, 421] on button "Next" at bounding box center [479, 429] width 195 height 48
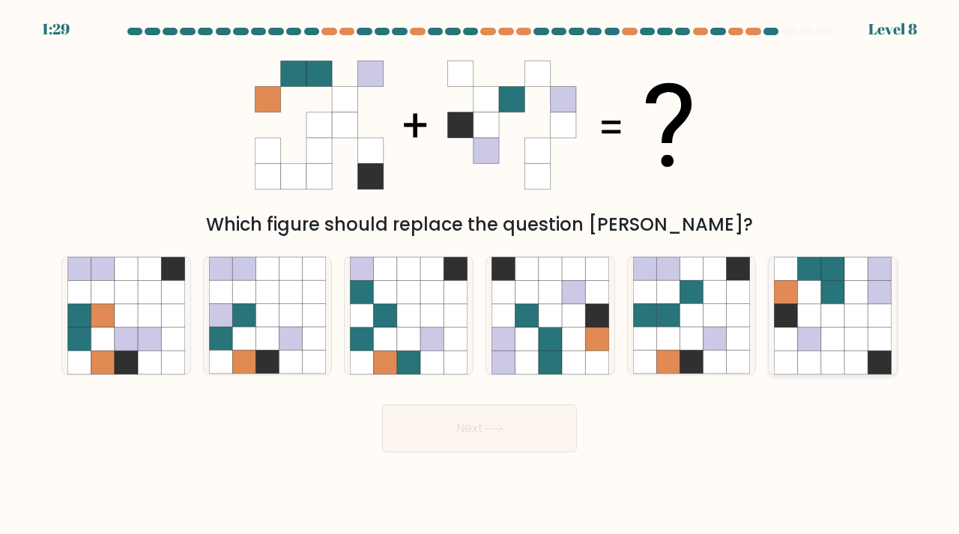
click at [821, 311] on icon at bounding box center [809, 315] width 23 height 23
click at [480, 275] on input "f." at bounding box center [480, 271] width 1 height 7
radio input "true"
click at [419, 438] on button "Next" at bounding box center [479, 429] width 195 height 48
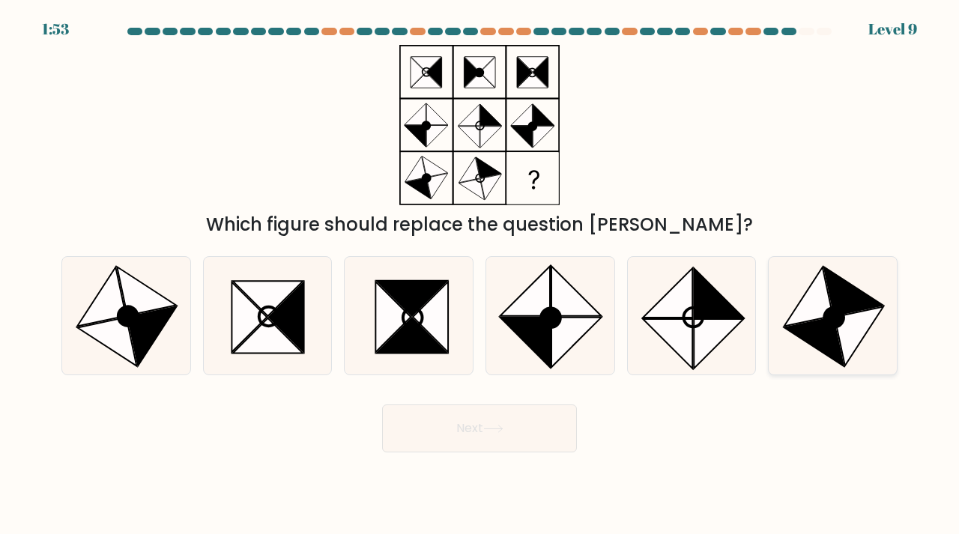
click at [841, 327] on icon at bounding box center [859, 335] width 49 height 59
click at [480, 275] on input "f." at bounding box center [480, 271] width 1 height 7
radio input "true"
click at [530, 429] on button "Next" at bounding box center [479, 429] width 195 height 48
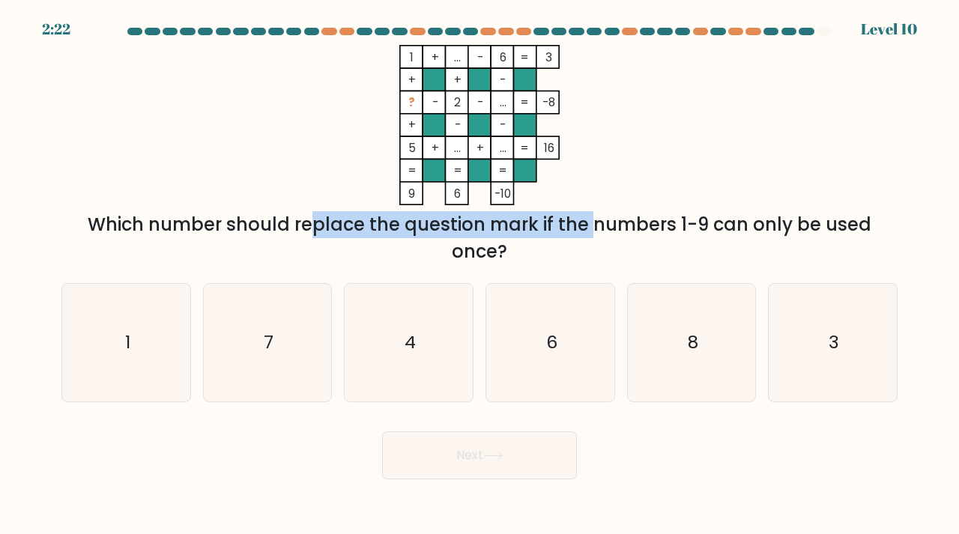
drag, startPoint x: 178, startPoint y: 228, endPoint x: 467, endPoint y: 228, distance: 288.5
click at [468, 228] on div "Which number should replace the question mark if the numbers 1-9 can only be us…" at bounding box center [479, 238] width 818 height 54
click at [467, 228] on div "Which number should replace the question mark if the numbers 1-9 can only be us…" at bounding box center [479, 238] width 818 height 54
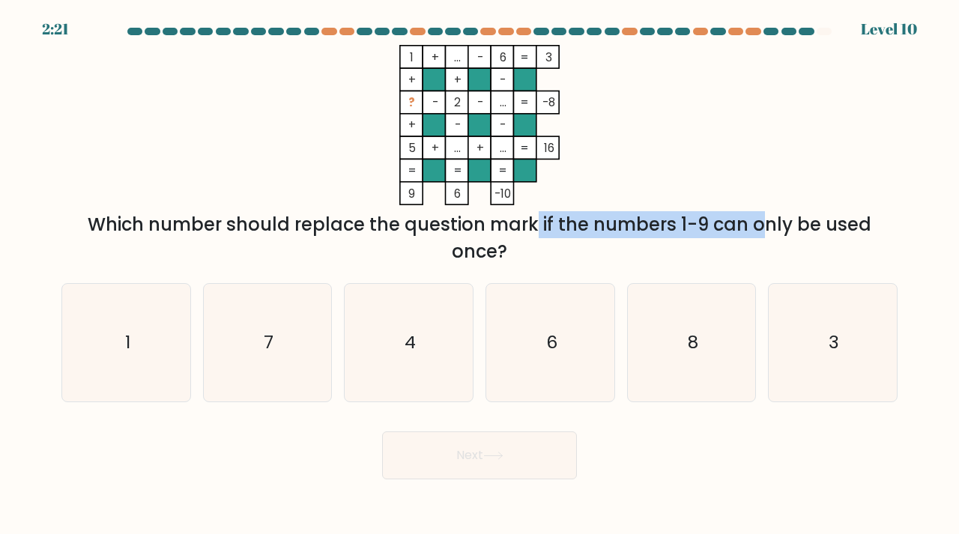
drag, startPoint x: 398, startPoint y: 228, endPoint x: 638, endPoint y: 228, distance: 239.8
click at [638, 228] on div "Which number should replace the question mark if the numbers 1-9 can only be us…" at bounding box center [479, 238] width 818 height 54
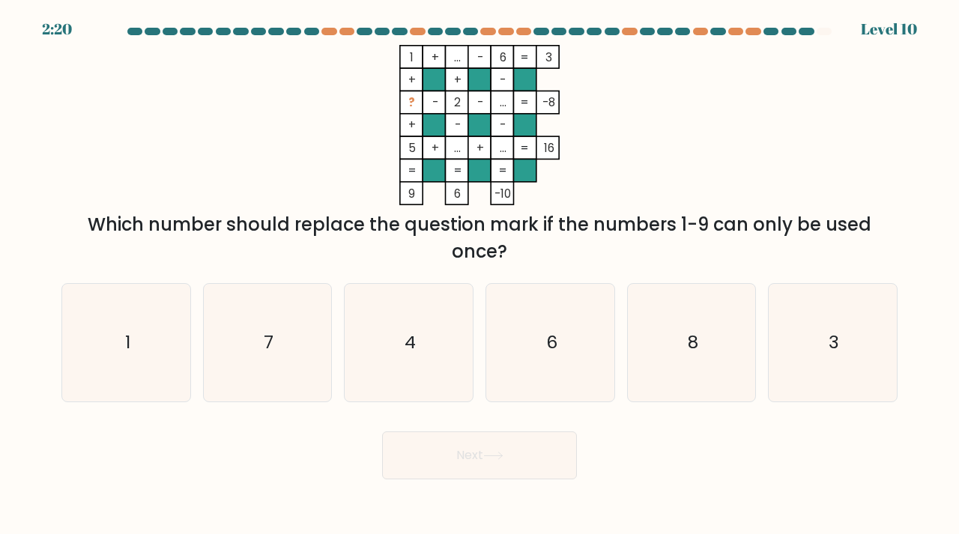
drag, startPoint x: 565, startPoint y: 228, endPoint x: 800, endPoint y: 228, distance: 234.6
click at [800, 228] on div "Which number should replace the question mark if the numbers 1-9 can only be us…" at bounding box center [479, 238] width 818 height 54
click at [761, 330] on div "e. 8" at bounding box center [692, 342] width 142 height 119
click at [775, 330] on icon "3" at bounding box center [833, 343] width 118 height 118
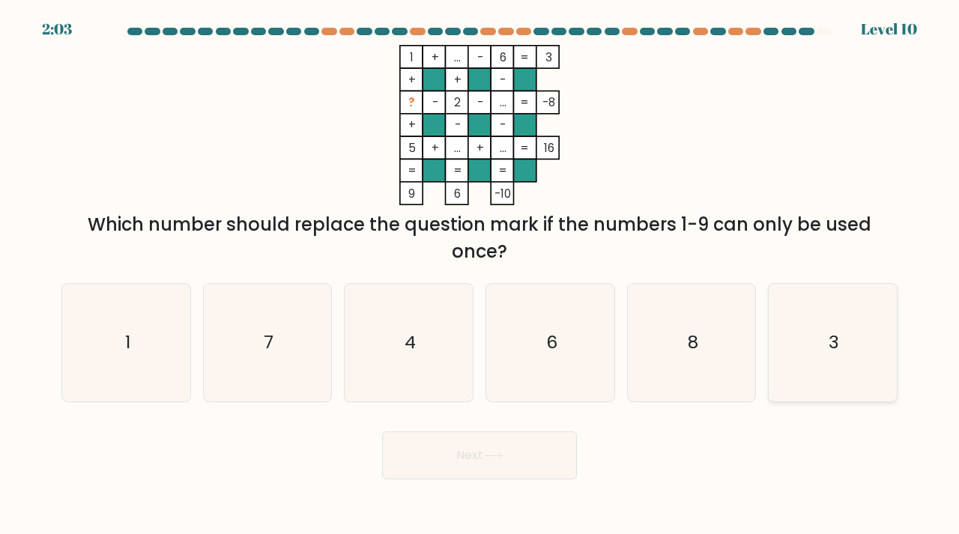
click at [480, 275] on input "f. 3" at bounding box center [480, 271] width 1 height 7
radio input "true"
click at [510, 441] on button "Next" at bounding box center [479, 456] width 195 height 48
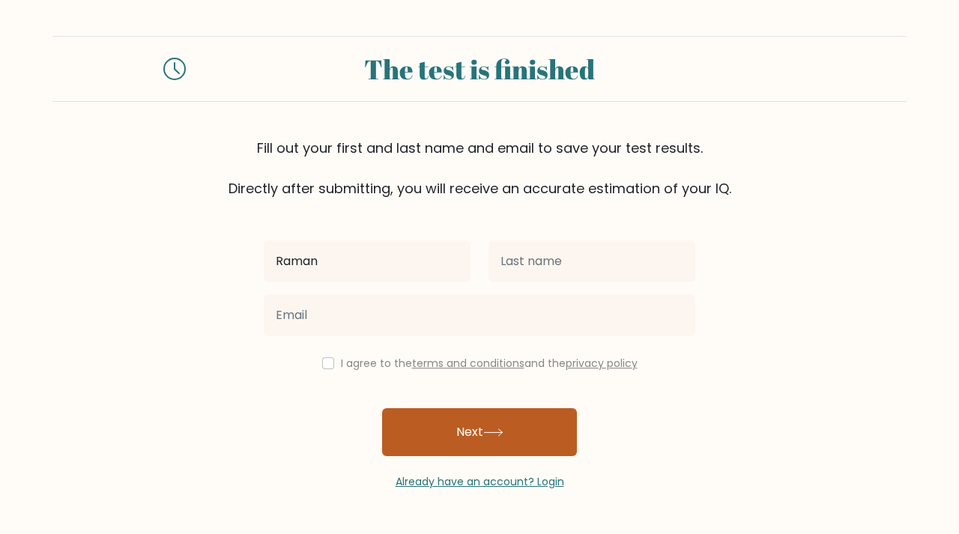
type input "Raman"
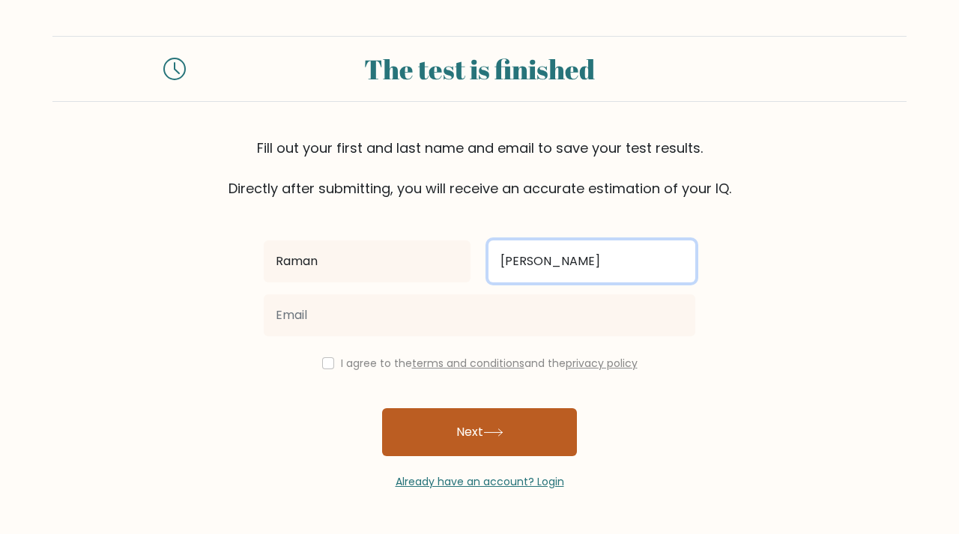
type input "[PERSON_NAME]"
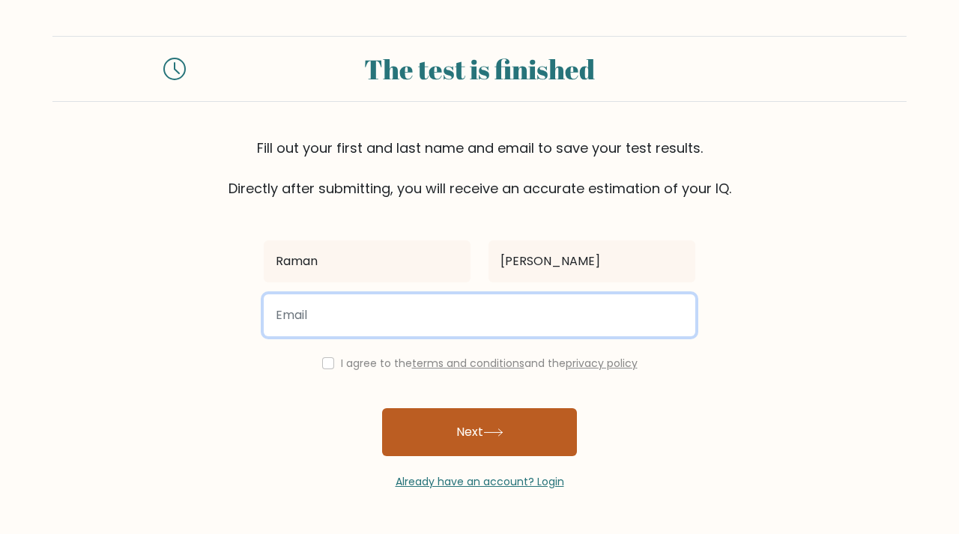
type input "e"
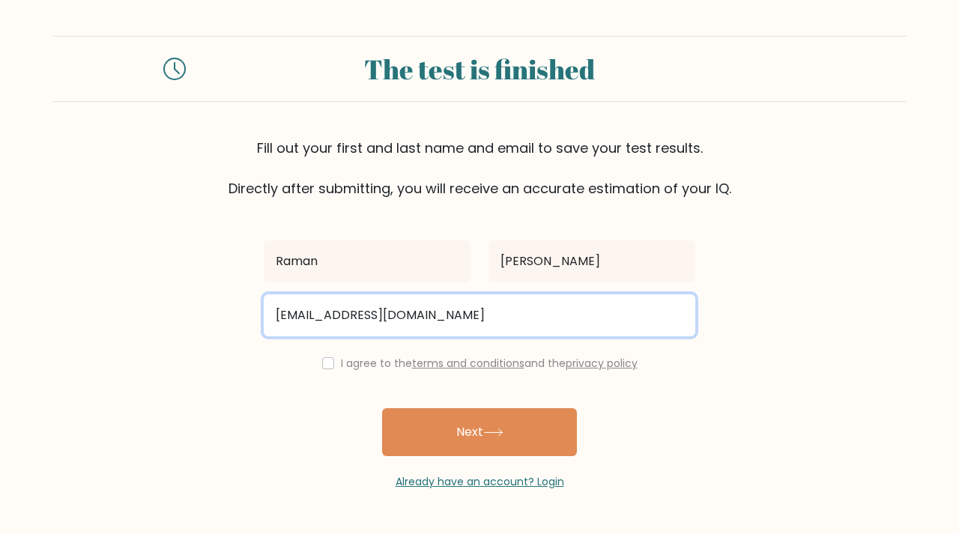
type input "[EMAIL_ADDRESS][DOMAIN_NAME]"
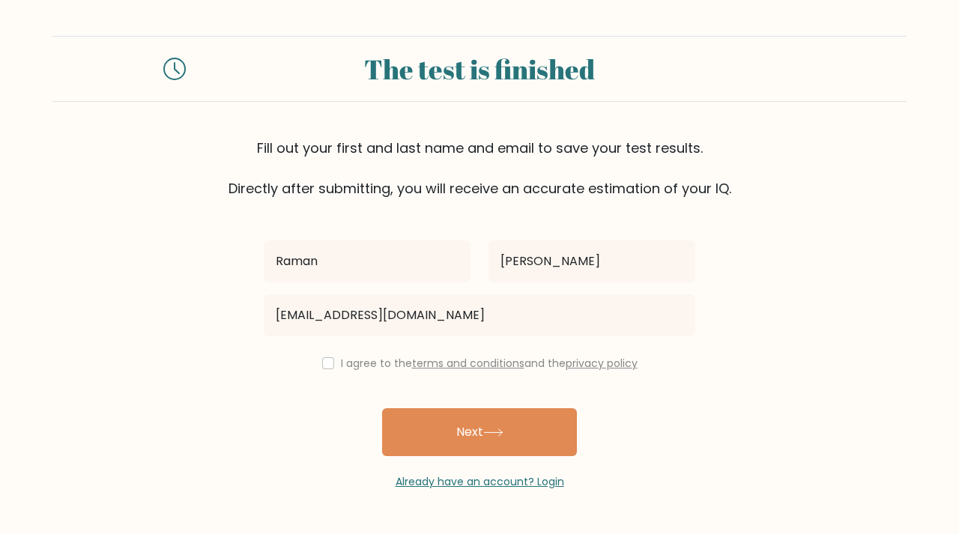
click at [324, 362] on input "checkbox" at bounding box center [328, 363] width 12 height 12
checkbox input "true"
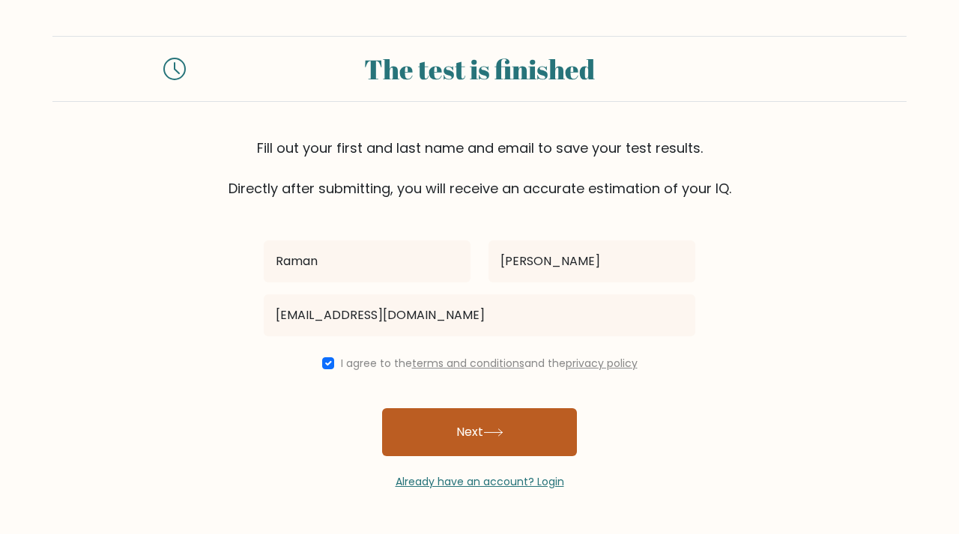
click at [416, 426] on button "Next" at bounding box center [479, 432] width 195 height 48
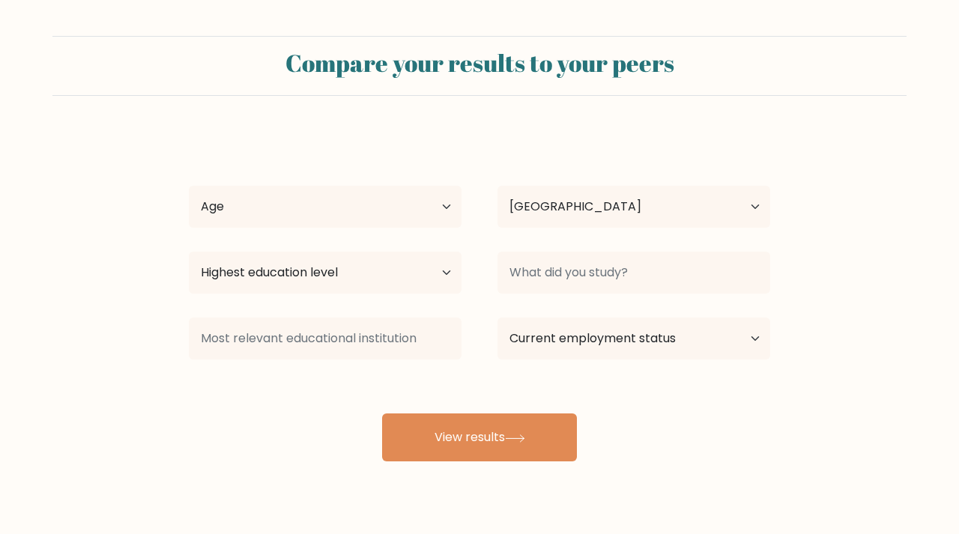
select select "US"
select select "18_24"
drag, startPoint x: 389, startPoint y: 272, endPoint x: 588, endPoint y: 280, distance: 198.7
click at [588, 280] on div "Highest education level No schooling Primary Lower Secondary Upper Secondary Oc…" at bounding box center [479, 273] width 617 height 54
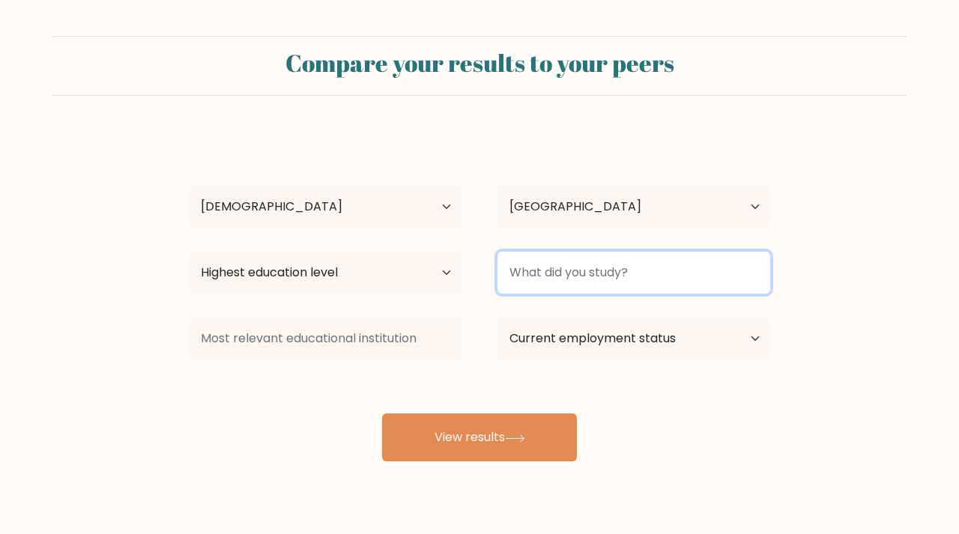
click at [588, 280] on input at bounding box center [634, 273] width 273 height 42
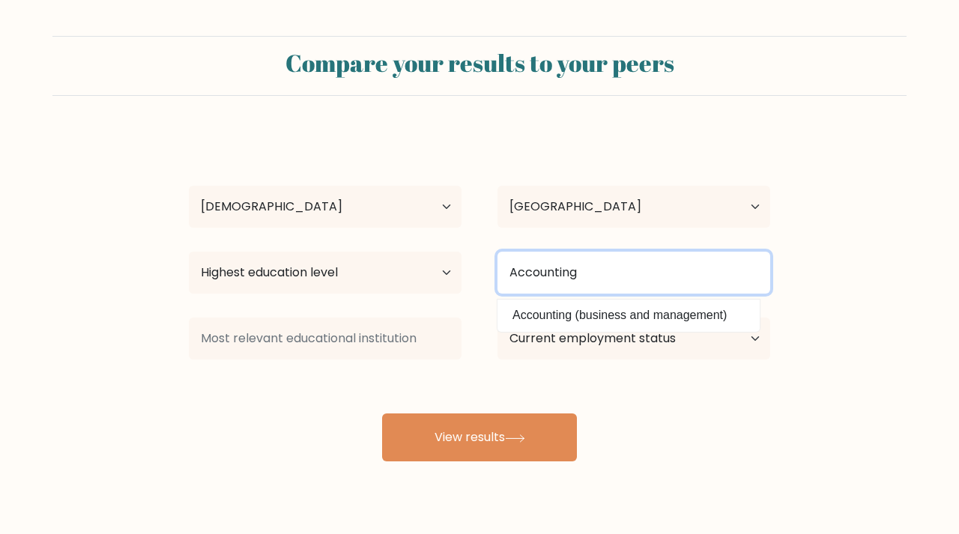
type input "Accounting"
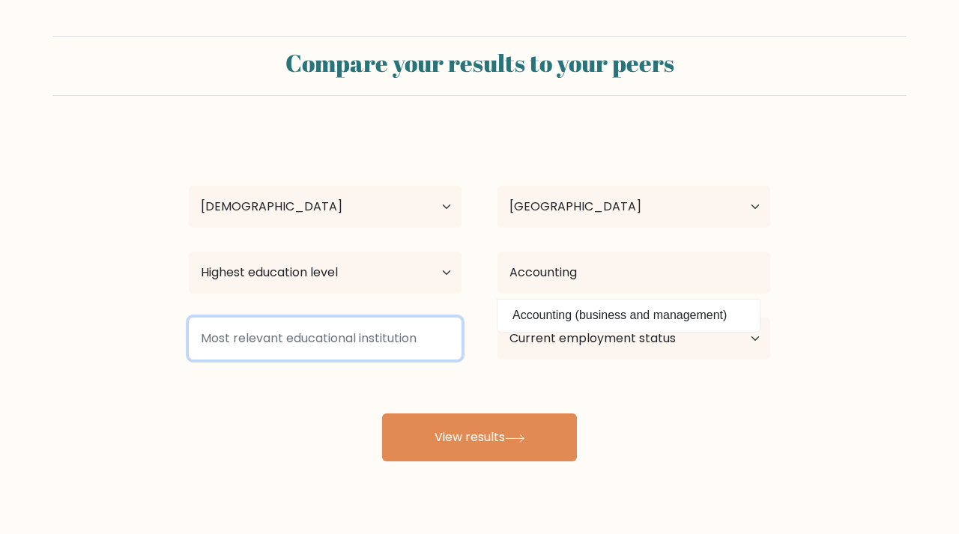
click at [318, 349] on input at bounding box center [325, 339] width 273 height 42
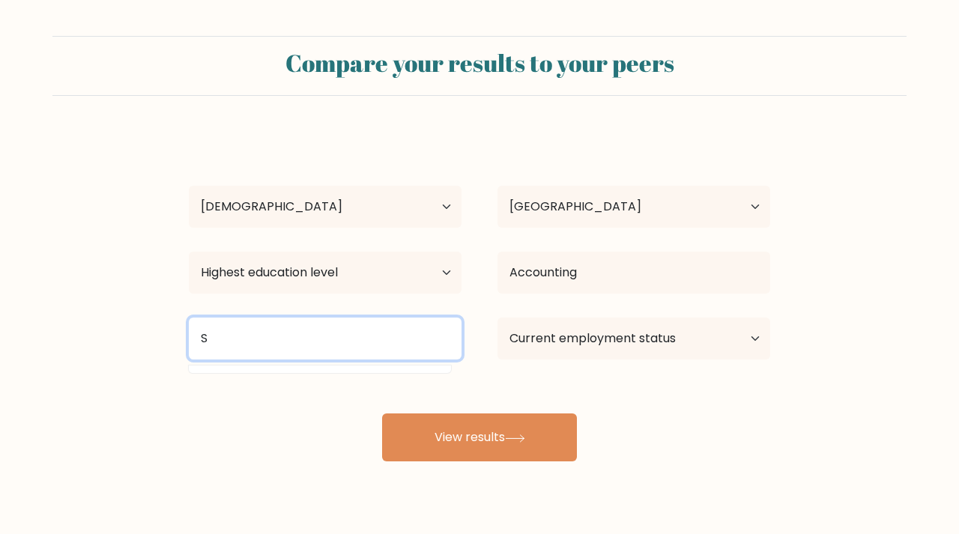
click at [480, 439] on button "View results" at bounding box center [479, 438] width 195 height 48
type input "M"
type input "SMSU"
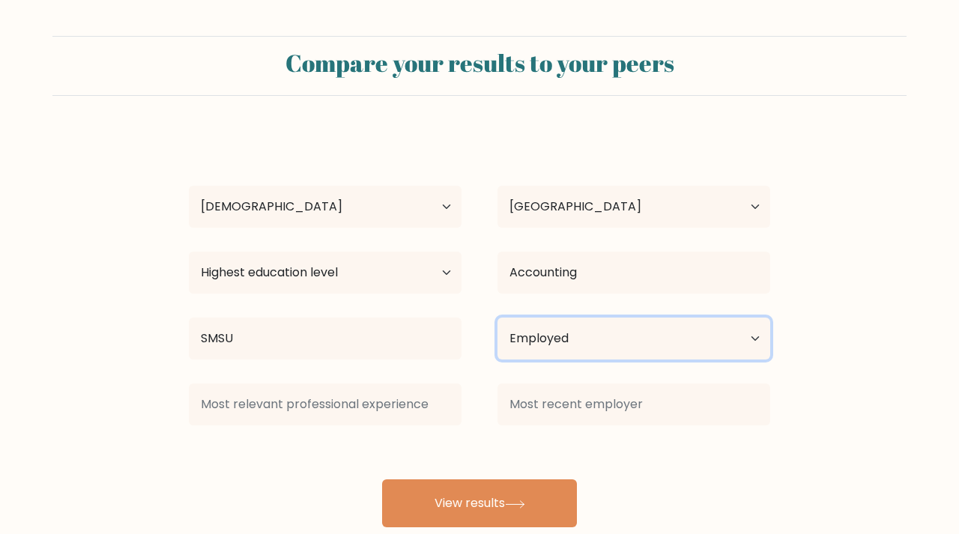
select select "student"
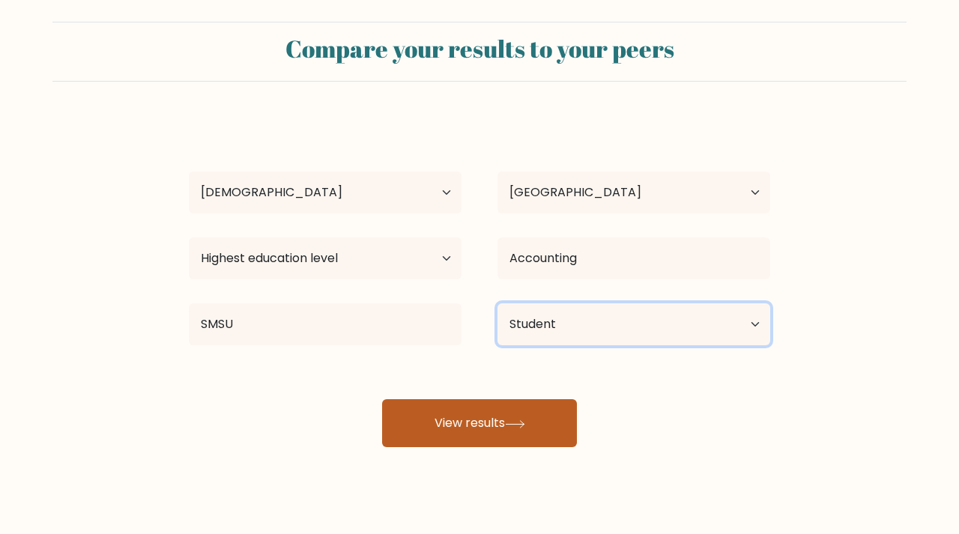
scroll to position [16, 0]
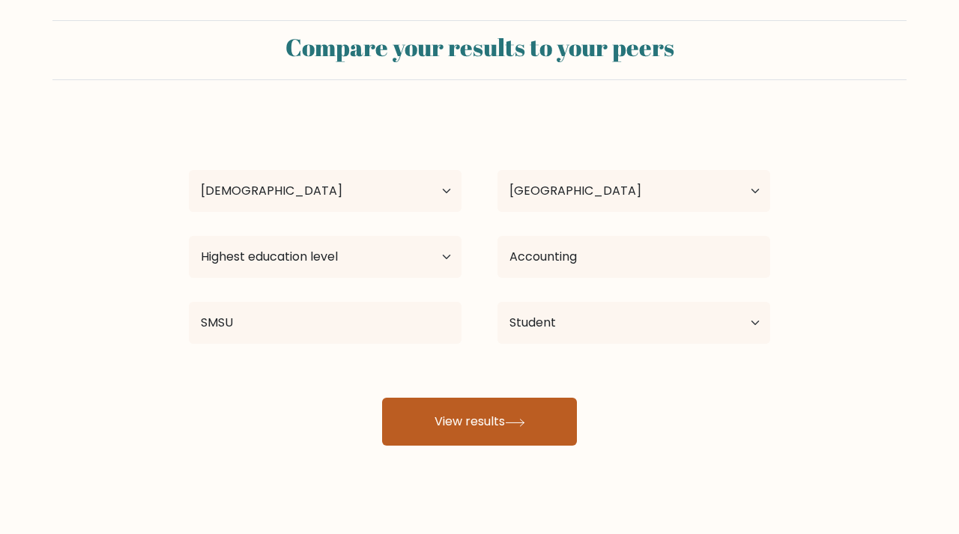
click at [492, 440] on button "View results" at bounding box center [479, 422] width 195 height 48
click at [483, 432] on button "View results" at bounding box center [479, 422] width 195 height 48
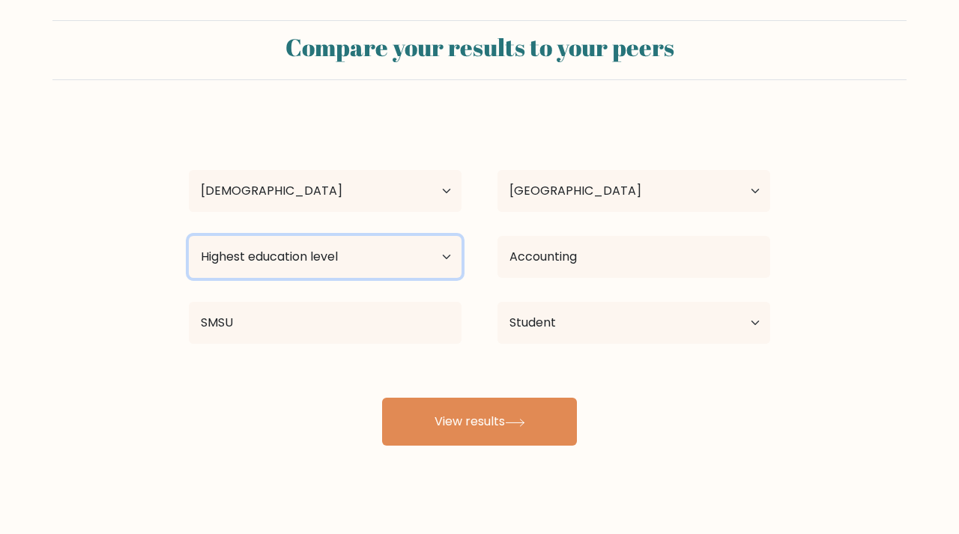
select select "bachelors_degree"
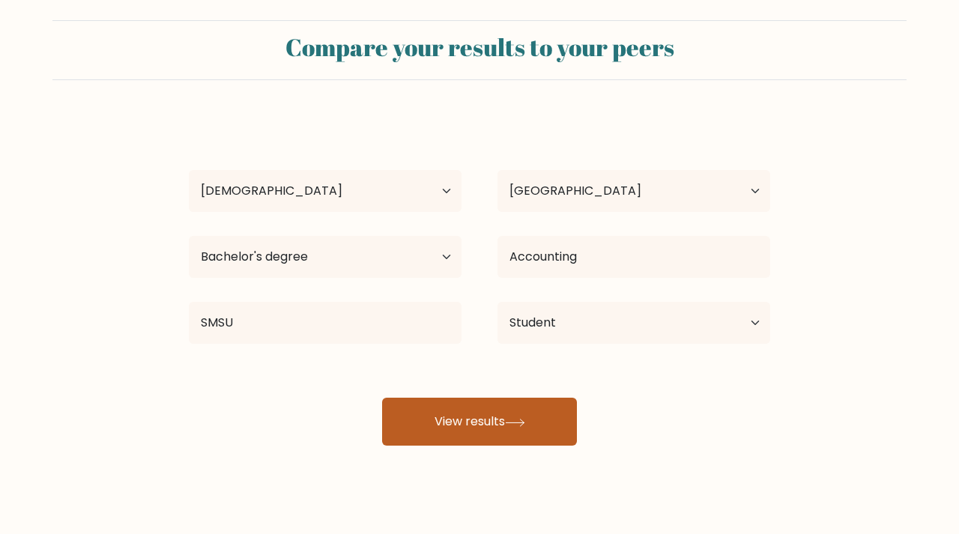
click at [470, 438] on button "View results" at bounding box center [479, 422] width 195 height 48
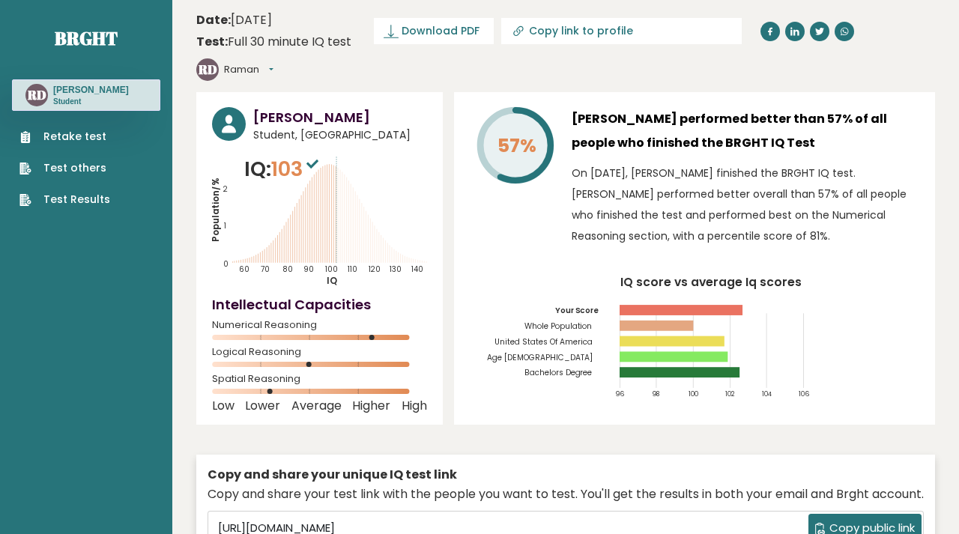
click at [318, 169] on icon at bounding box center [312, 164] width 12 height 9
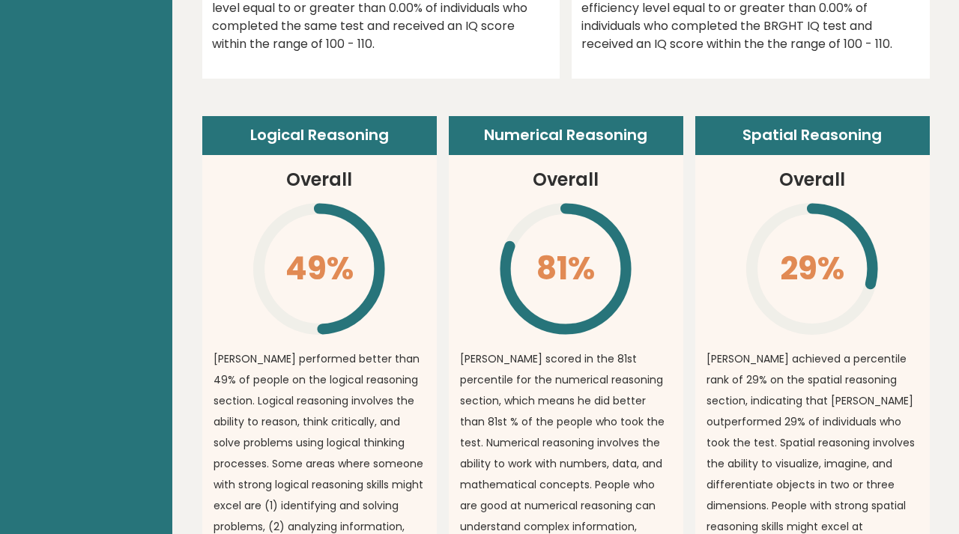
scroll to position [1004, 0]
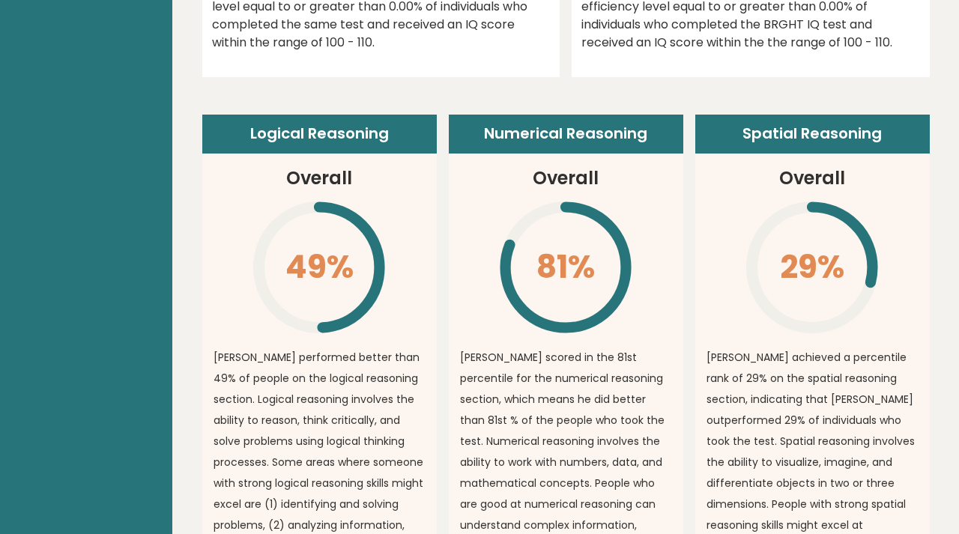
drag, startPoint x: 537, startPoint y: 260, endPoint x: 602, endPoint y: 315, distance: 84.5
click at [603, 315] on icon "\" at bounding box center [566, 267] width 136 height 136
click at [602, 315] on icon "\" at bounding box center [566, 267] width 136 height 136
drag, startPoint x: 602, startPoint y: 315, endPoint x: 567, endPoint y: 240, distance: 82.5
click at [567, 240] on icon "\" at bounding box center [566, 267] width 136 height 136
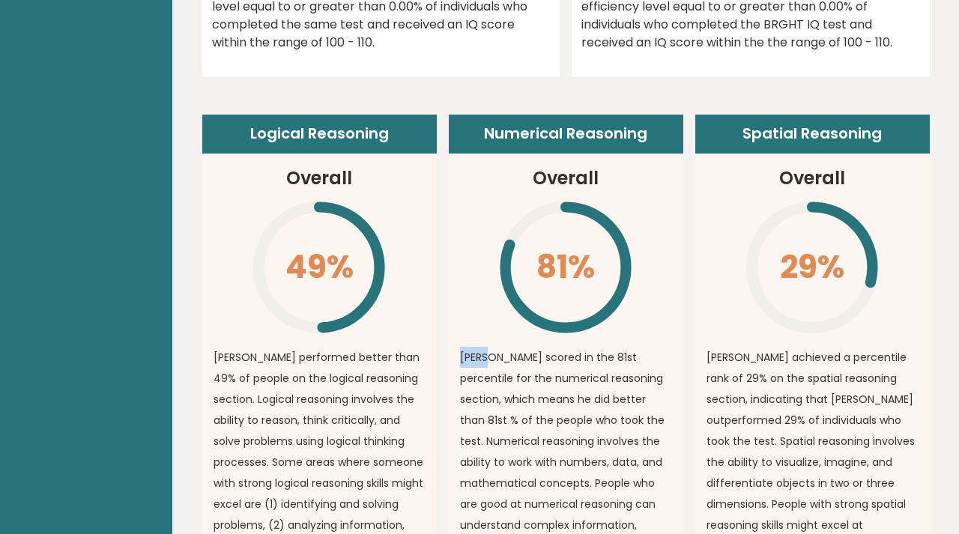
click at [617, 307] on icon "\" at bounding box center [566, 267] width 136 height 136
drag, startPoint x: 333, startPoint y: 293, endPoint x: 277, endPoint y: 252, distance: 69.7
click at [277, 252] on icon "\" at bounding box center [319, 267] width 136 height 136
click at [568, 331] on icon "\" at bounding box center [566, 267] width 136 height 136
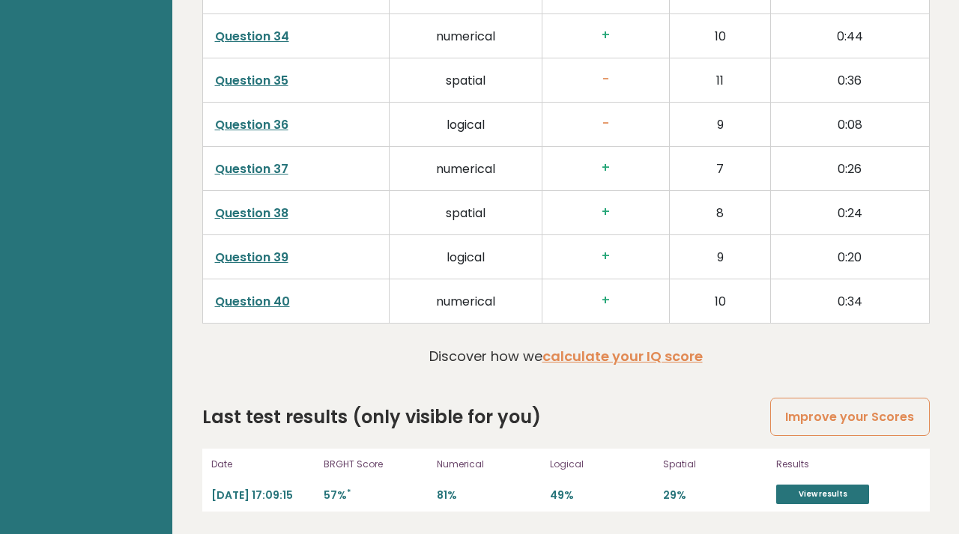
scroll to position [3865, 0]
click at [807, 498] on link "View results" at bounding box center [822, 494] width 93 height 19
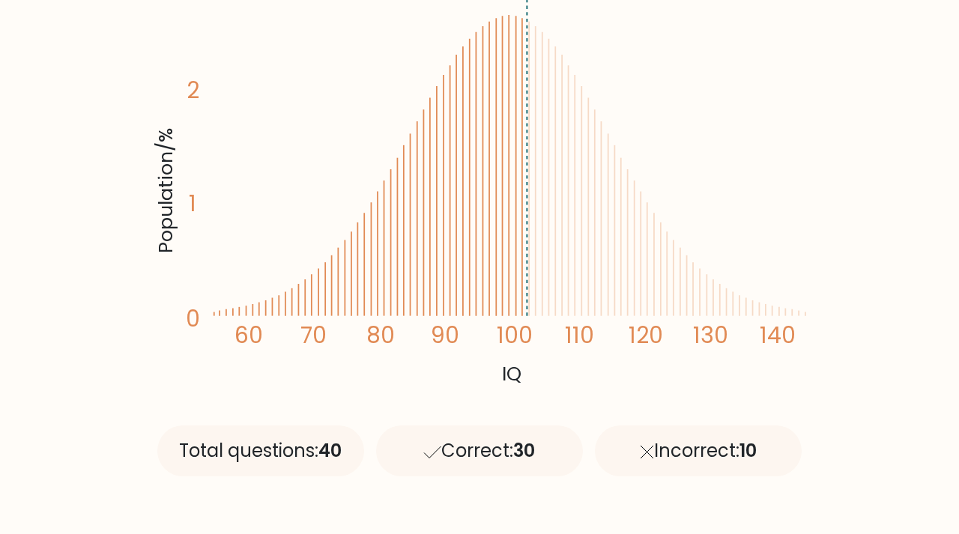
scroll to position [328, 0]
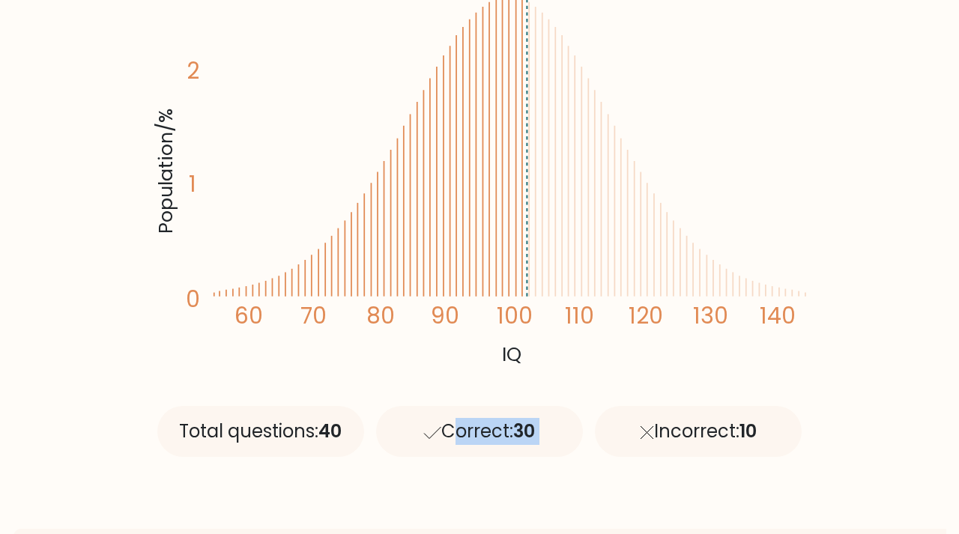
drag, startPoint x: 446, startPoint y: 423, endPoint x: 608, endPoint y: 426, distance: 162.6
click at [608, 426] on div "Total questions: 40 Correct: 30 Incorrect: 10" at bounding box center [479, 425] width 656 height 135
click at [608, 426] on div "Incorrect: 10" at bounding box center [698, 431] width 207 height 51
drag, startPoint x: 701, startPoint y: 428, endPoint x: 781, endPoint y: 441, distance: 80.4
click at [781, 441] on div "Incorrect: 10" at bounding box center [698, 431] width 207 height 51
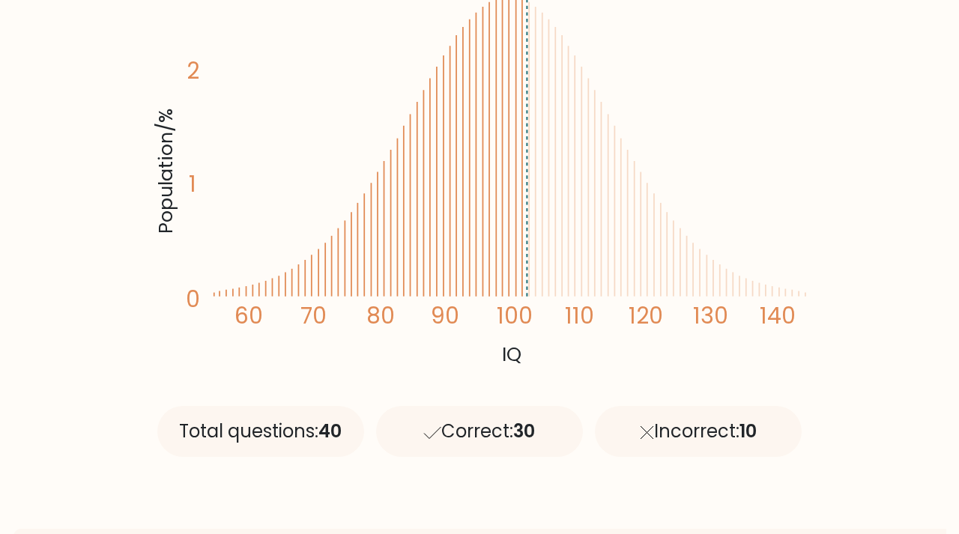
click at [781, 441] on div "Incorrect: 10" at bounding box center [698, 431] width 207 height 51
drag, startPoint x: 773, startPoint y: 440, endPoint x: 691, endPoint y: 404, distance: 89.3
click at [691, 404] on div "Total questions: 40 Correct: 30 Incorrect: 10" at bounding box center [479, 425] width 656 height 135
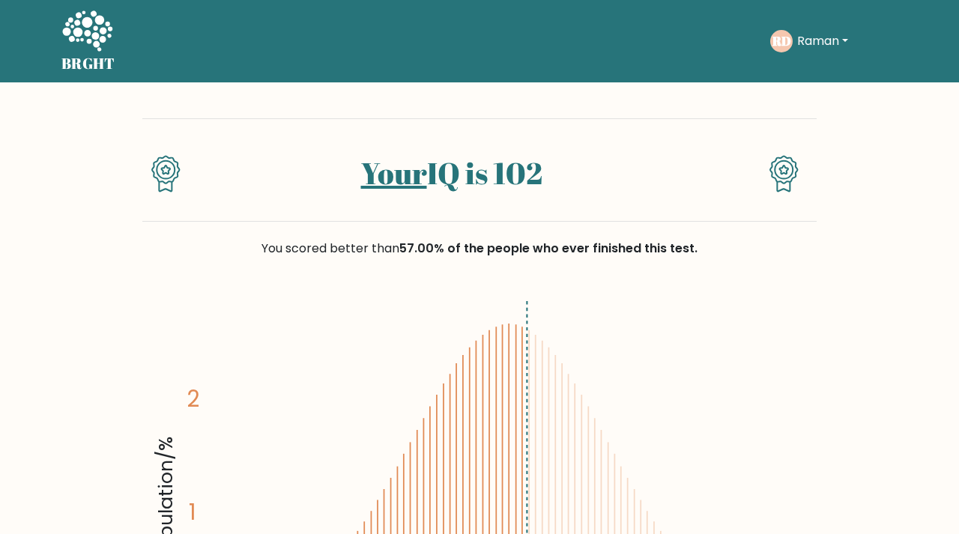
scroll to position [0, 0]
click at [789, 163] on icon at bounding box center [784, 173] width 29 height 37
click at [380, 193] on div "Your IQ is 102" at bounding box center [452, 182] width 506 height 54
click at [399, 183] on link "Your" at bounding box center [394, 173] width 66 height 40
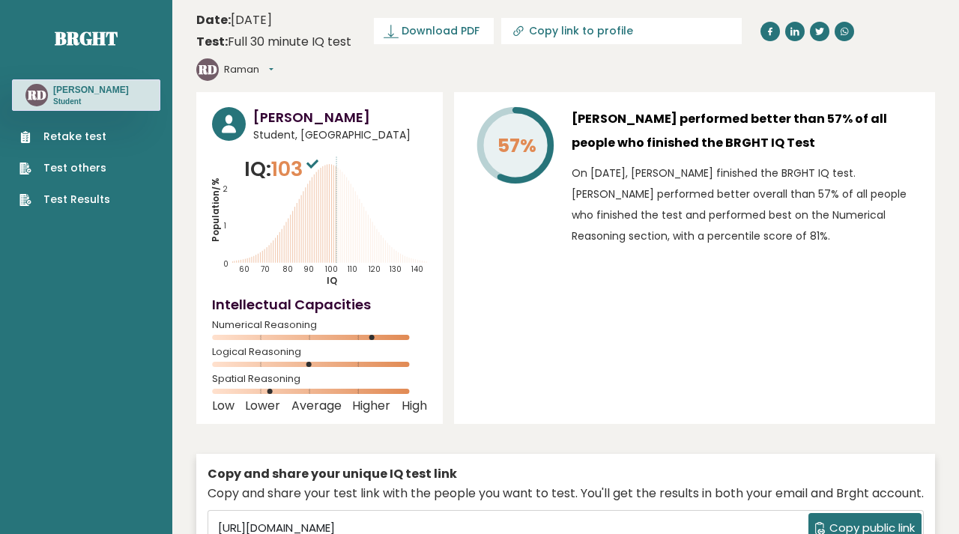
scroll to position [2238, 0]
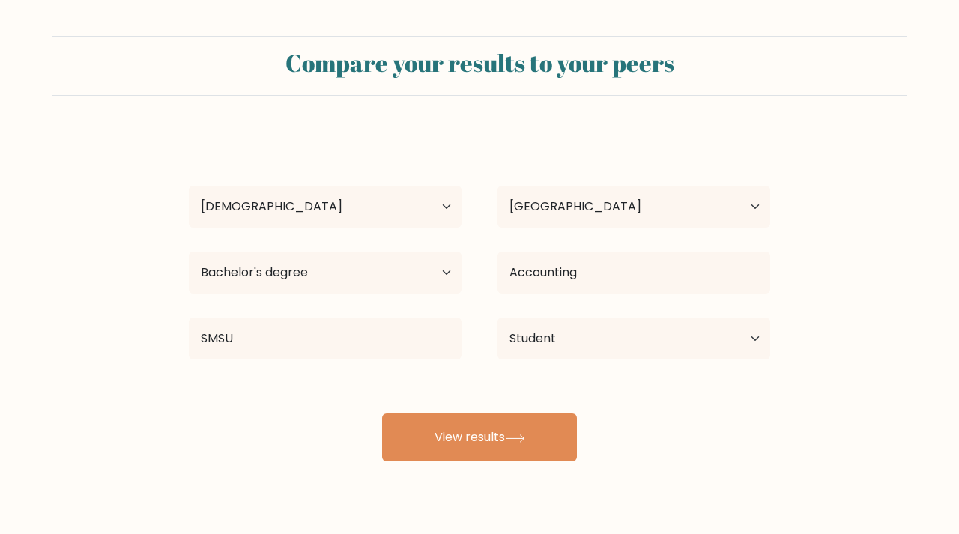
select select "18_24"
select select "US"
select select "bachelors_degree"
select select "student"
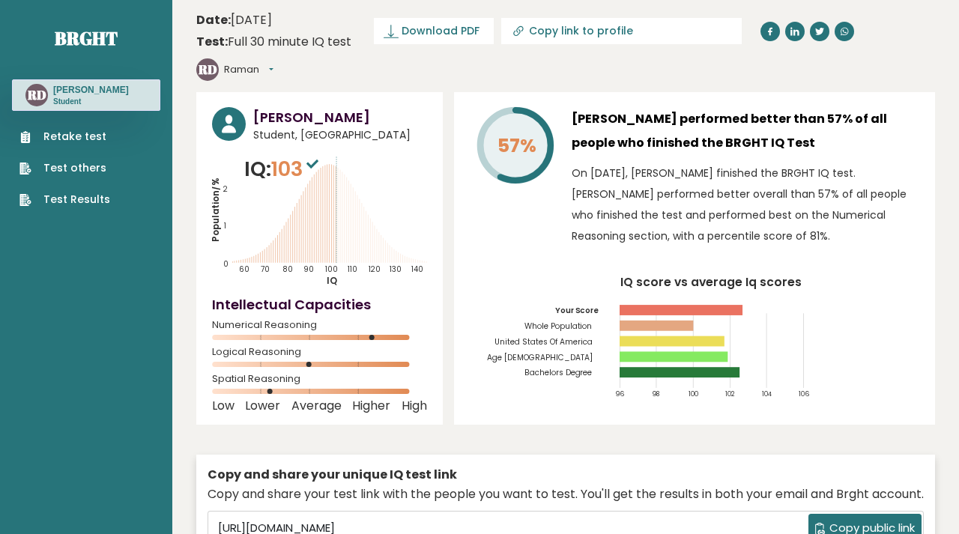
click at [274, 62] on button "Raman" at bounding box center [248, 69] width 49 height 15
click at [375, 80] on header "Date: [DATE] Test: Full 30 minute IQ test Download PDF Downloading... Downloadi…" at bounding box center [565, 45] width 739 height 77
